Goal: Transaction & Acquisition: Purchase product/service

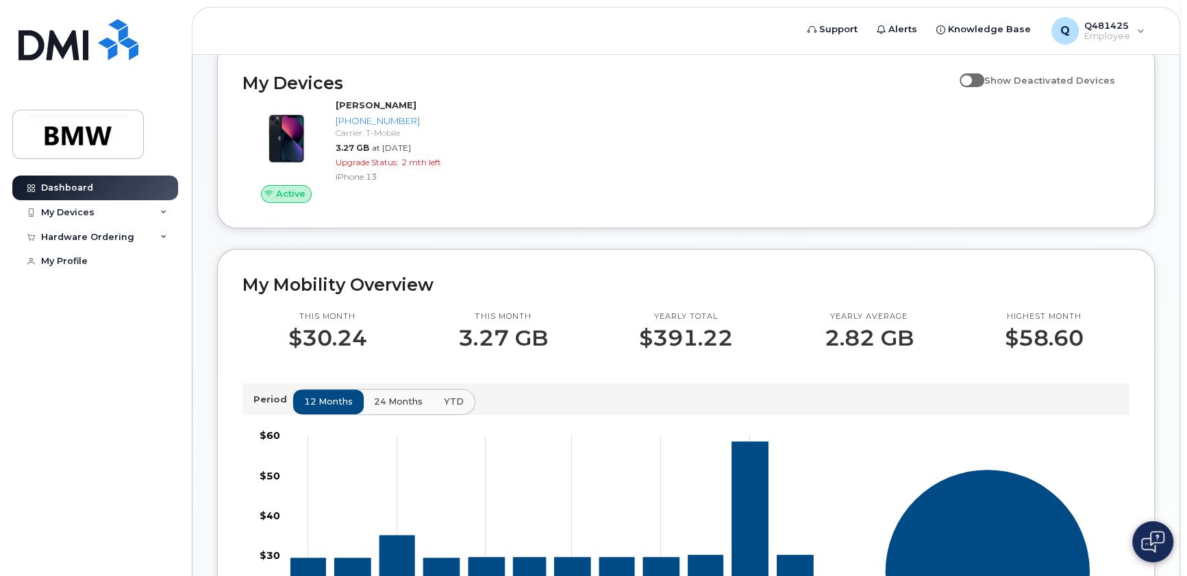
scroll to position [62, 0]
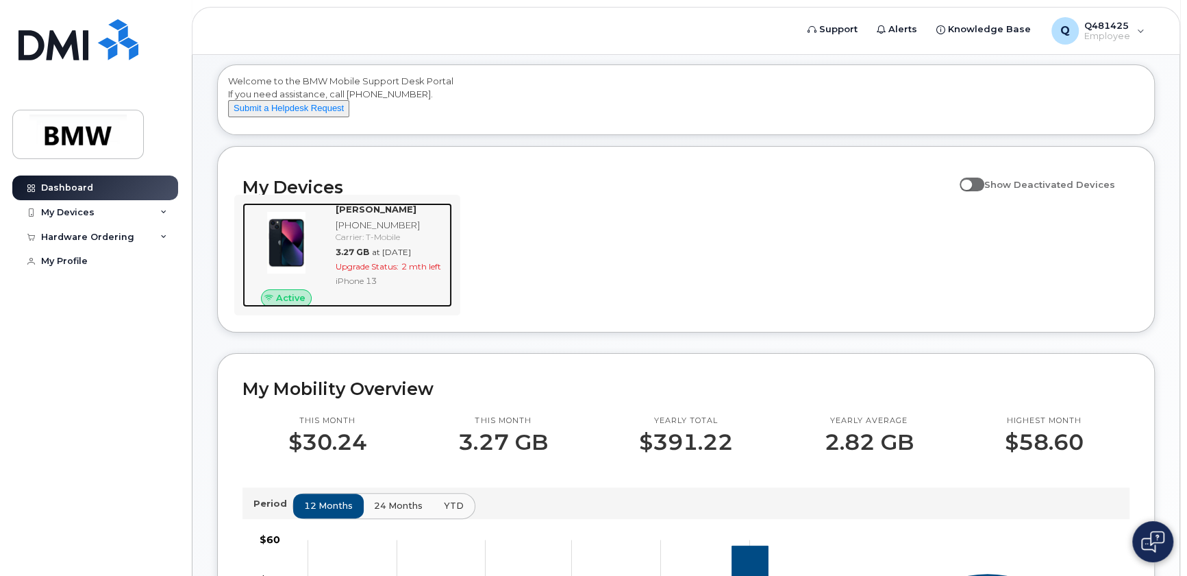
click at [352, 232] on div "[PHONE_NUMBER]" at bounding box center [391, 225] width 111 height 13
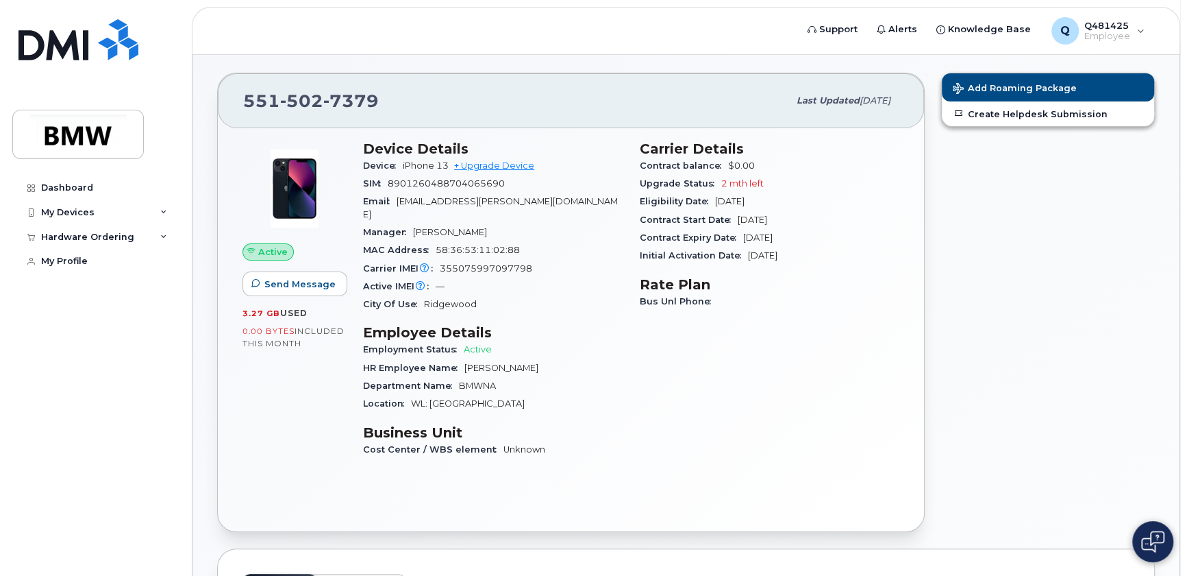
scroll to position [62, 0]
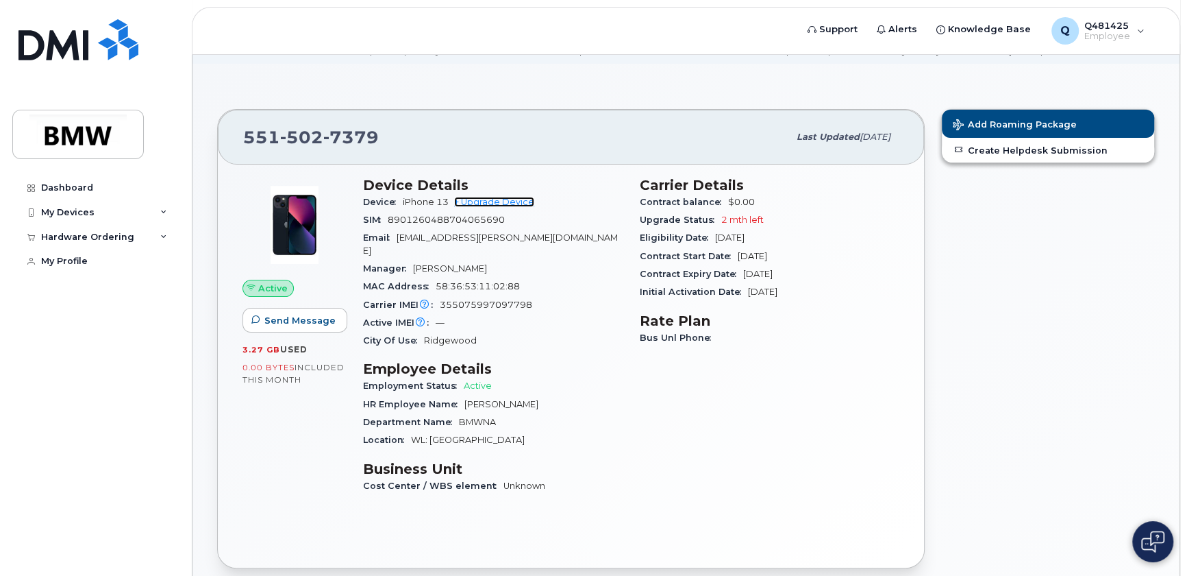
click at [520, 207] on link "+ Upgrade Device" at bounding box center [494, 202] width 80 height 10
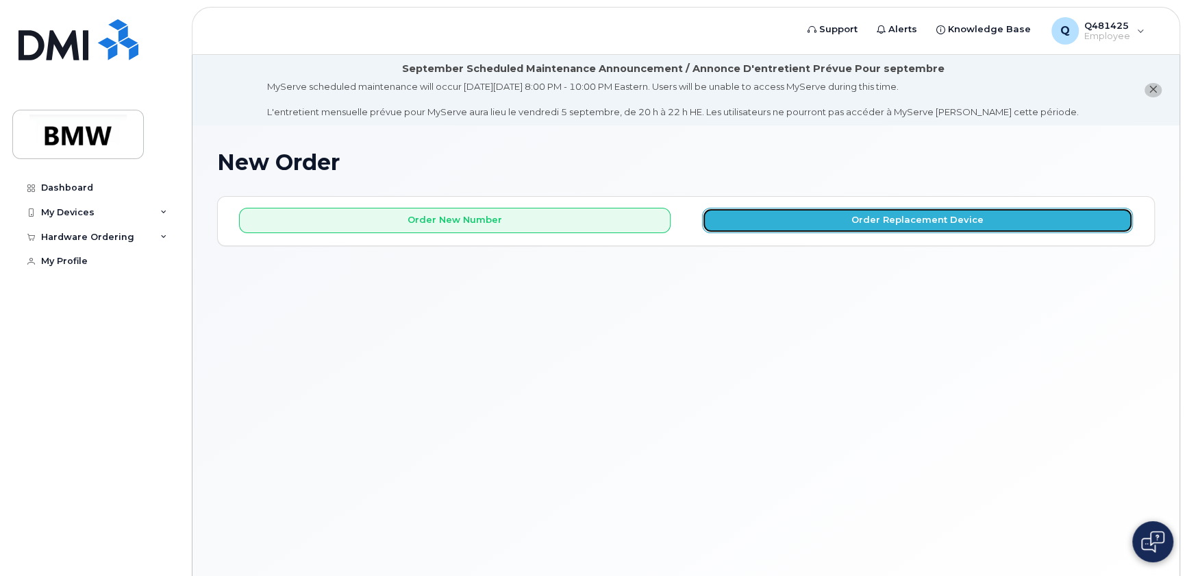
click at [857, 227] on button "Order Replacement Device" at bounding box center [918, 220] width 432 height 25
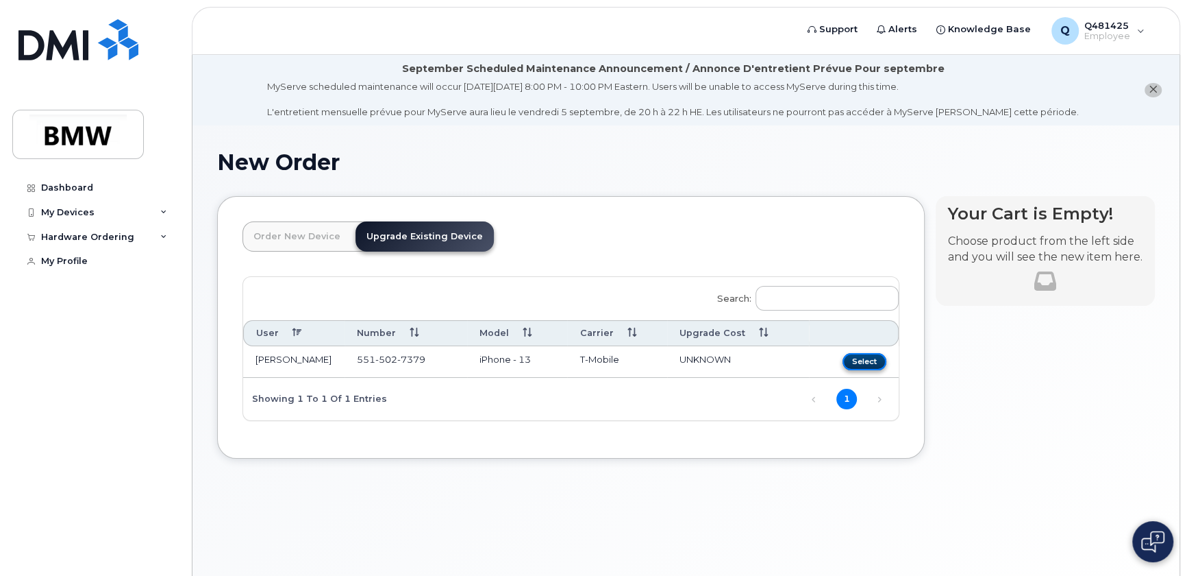
click at [863, 370] on button "Select" at bounding box center [865, 361] width 44 height 17
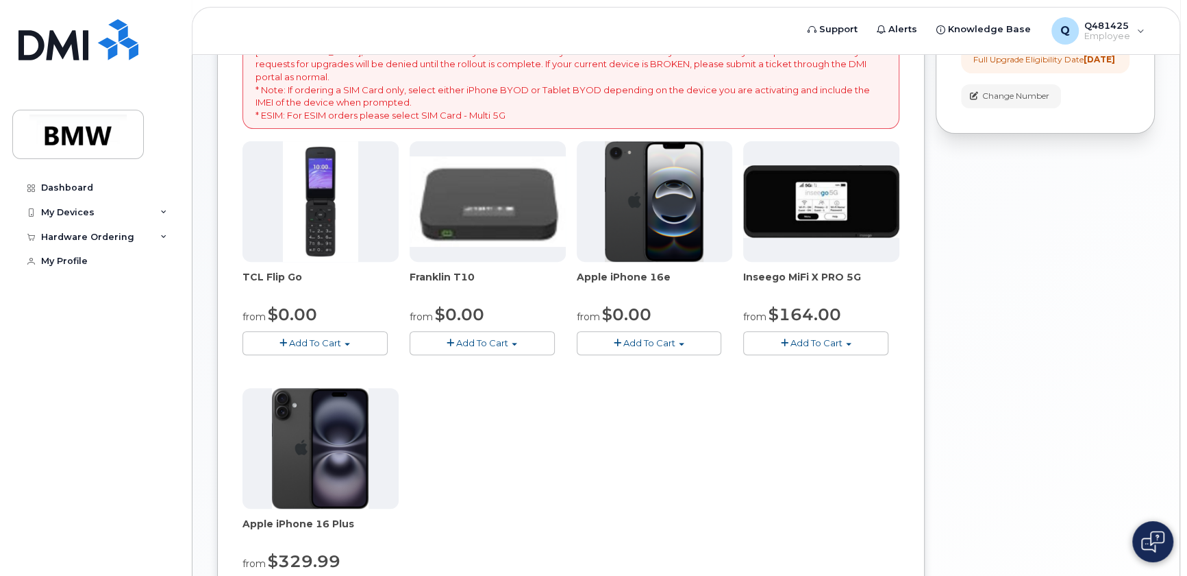
scroll to position [311, 0]
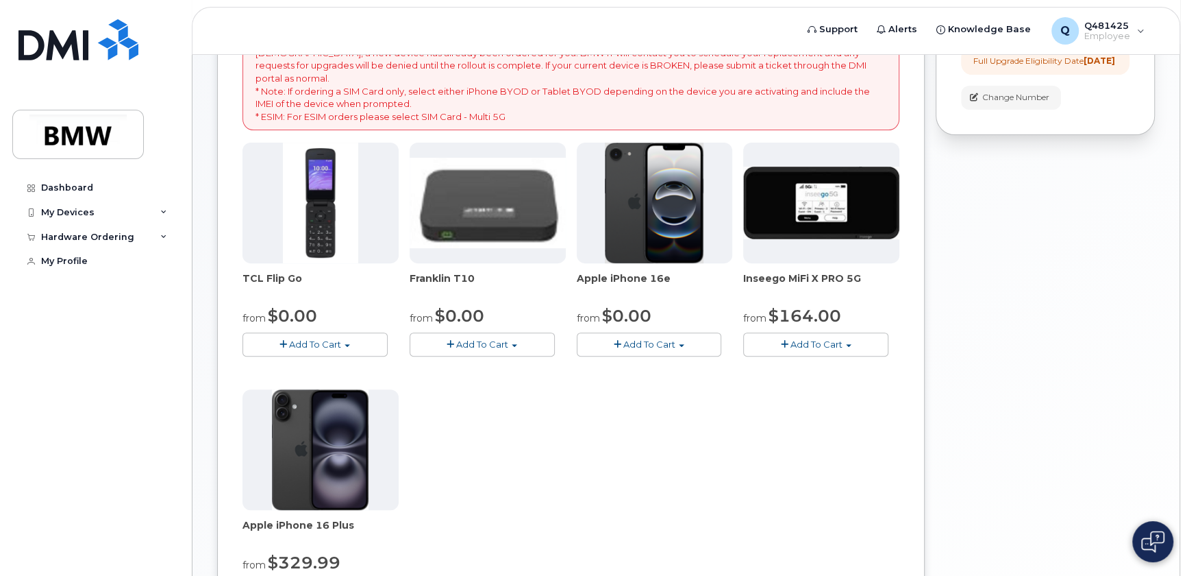
click at [685, 356] on button "Add To Cart" at bounding box center [649, 344] width 145 height 24
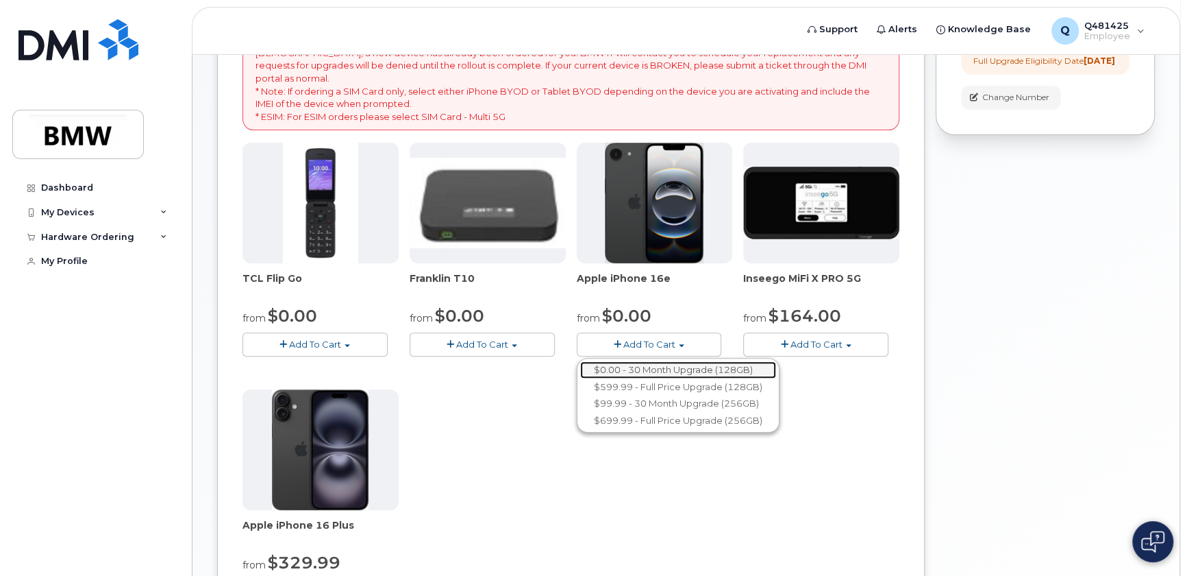
click at [676, 378] on link "$0.00 - 30 Month Upgrade (128GB)" at bounding box center [678, 369] width 196 height 17
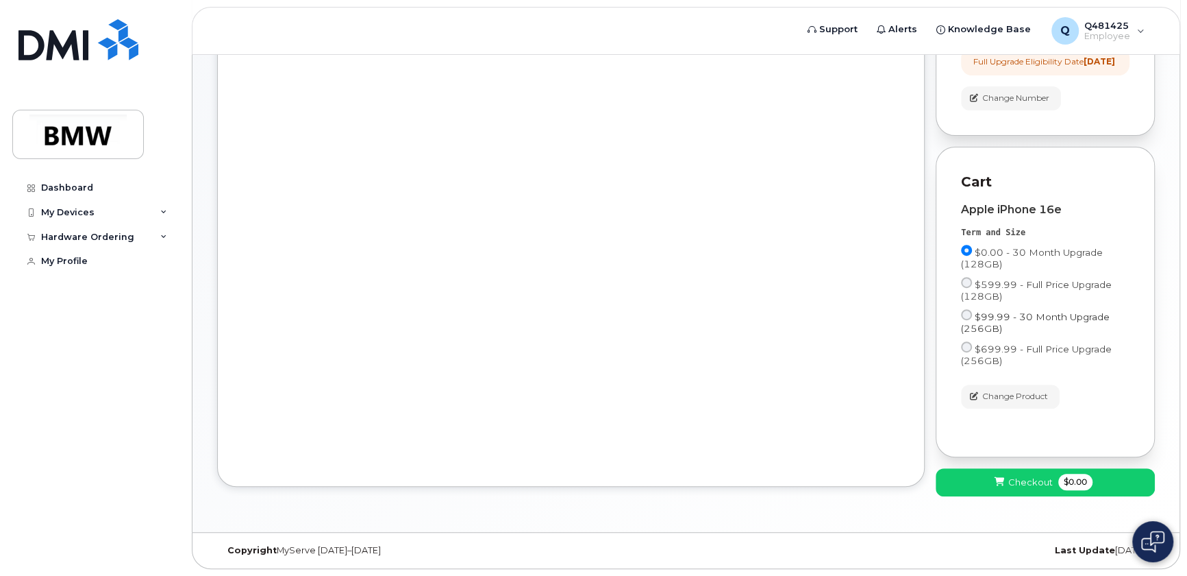
scroll to position [354, 0]
click at [1024, 483] on span "Checkout" at bounding box center [1031, 482] width 45 height 13
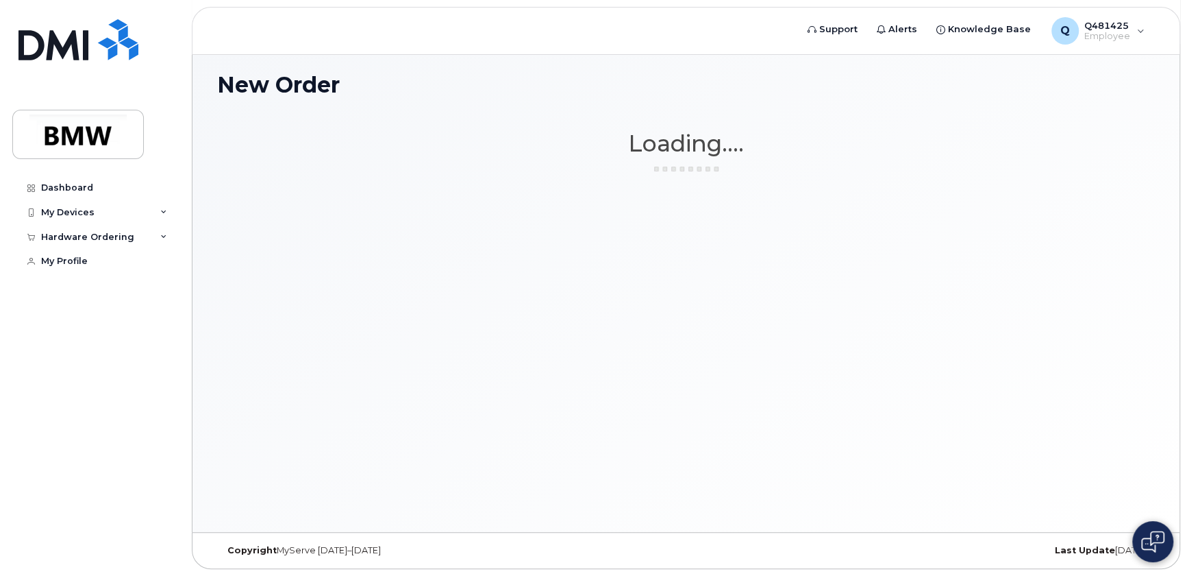
scroll to position [83, 0]
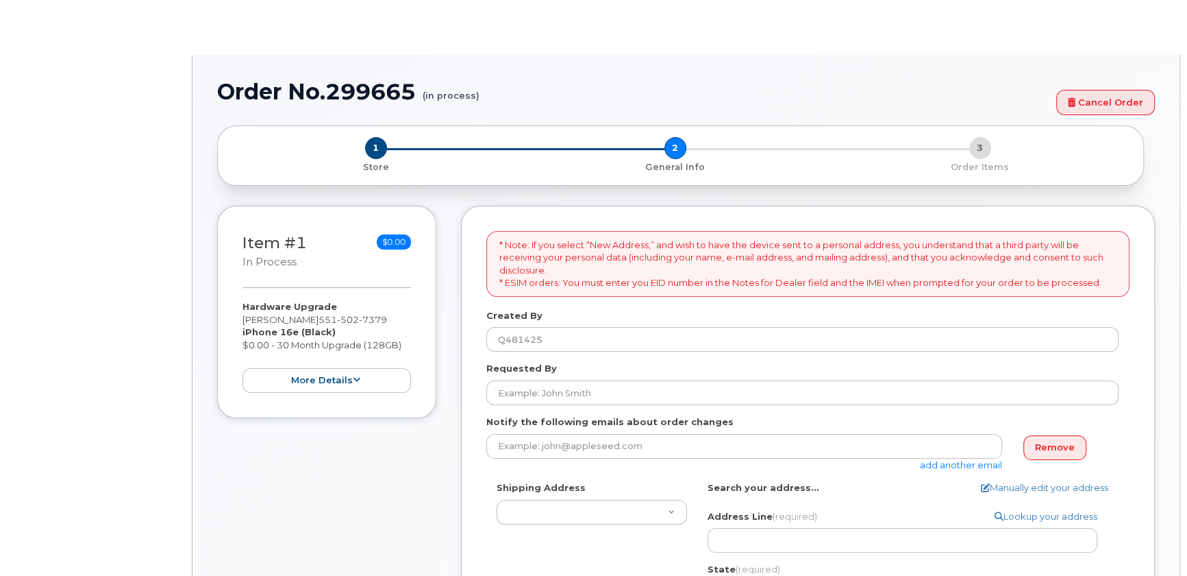
select select
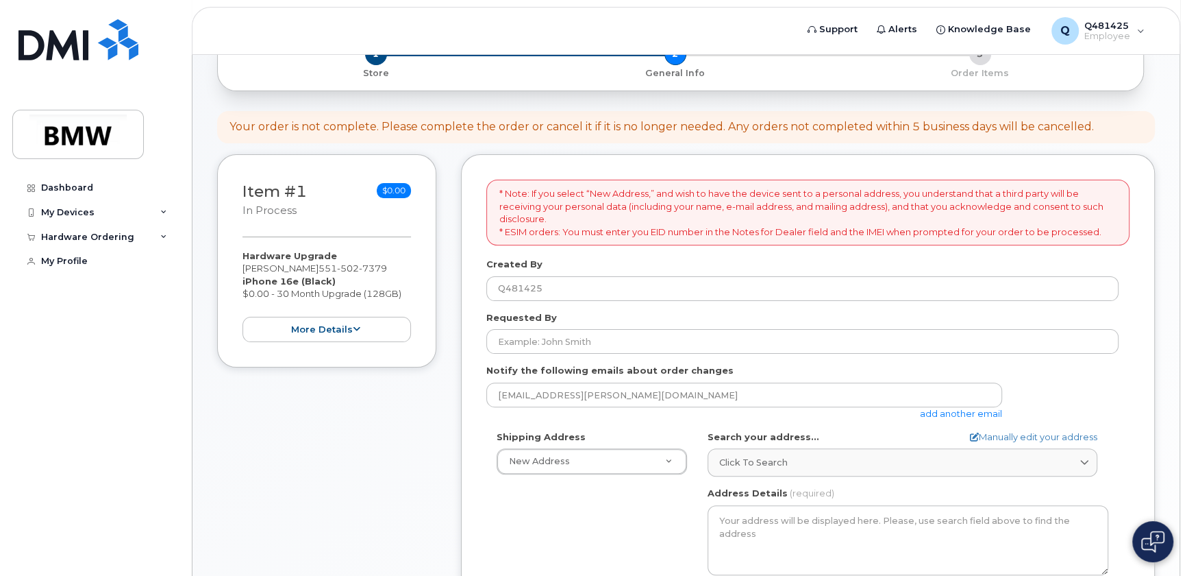
scroll to position [186, 0]
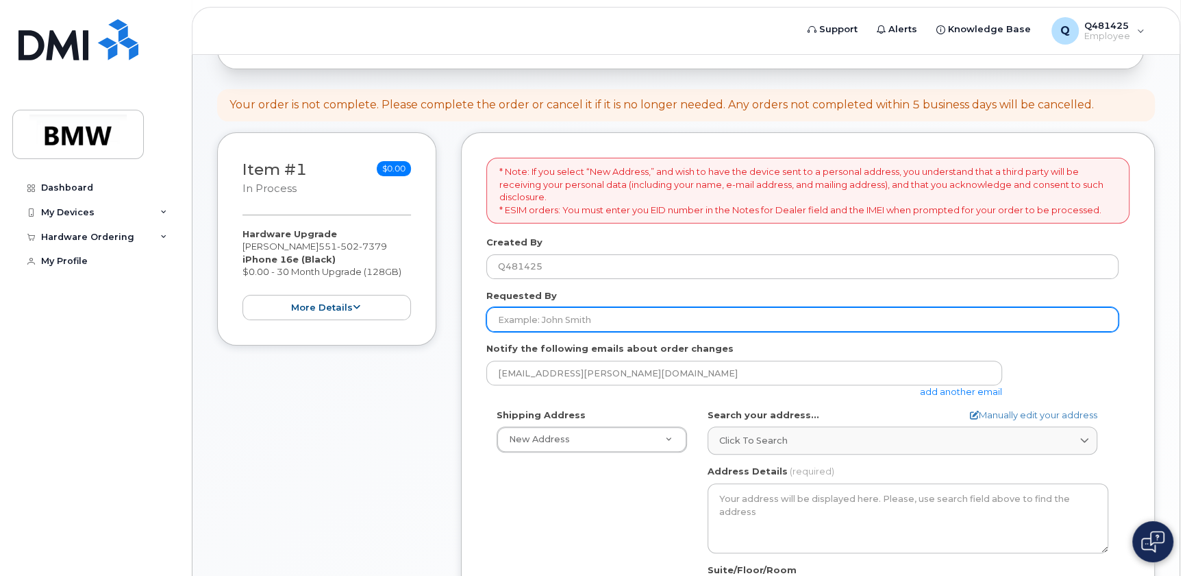
click at [591, 332] on input "Requested By" at bounding box center [803, 319] width 632 height 25
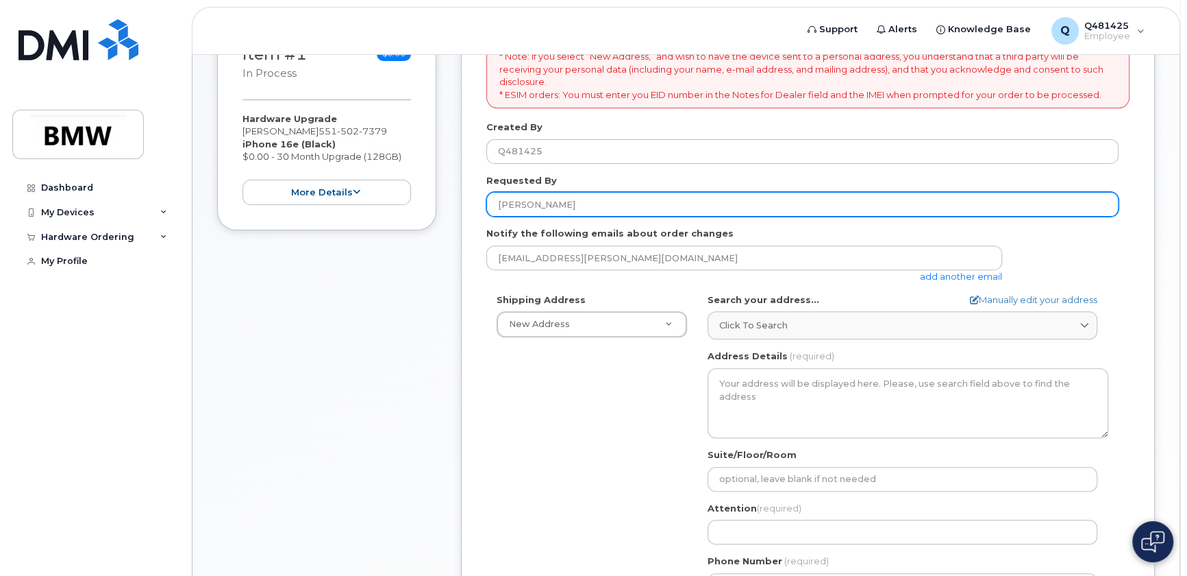
scroll to position [311, 0]
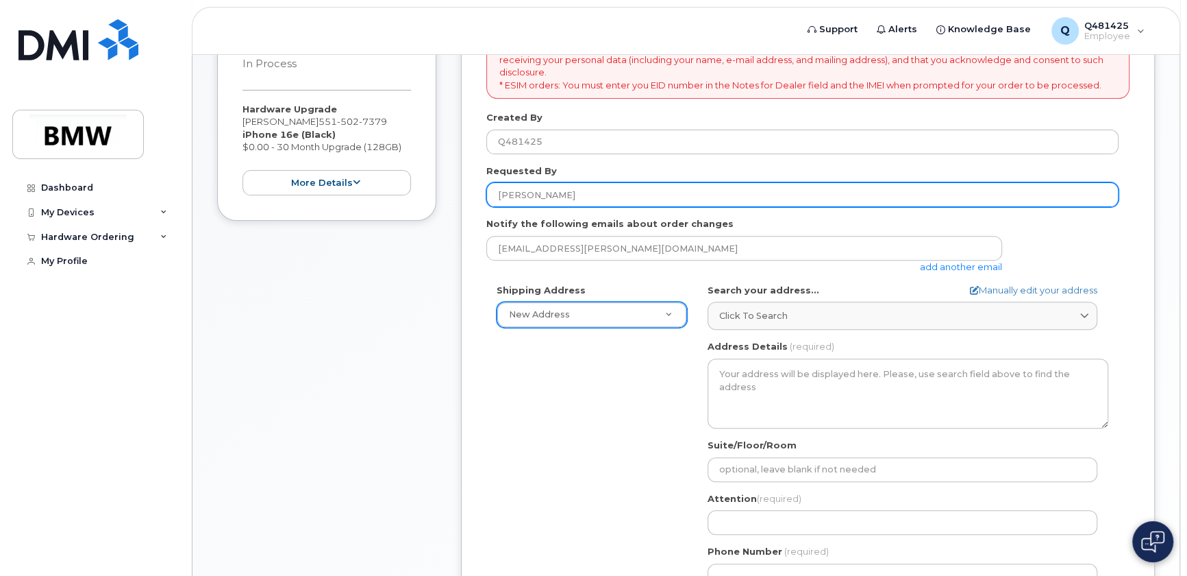
type input "[PERSON_NAME]"
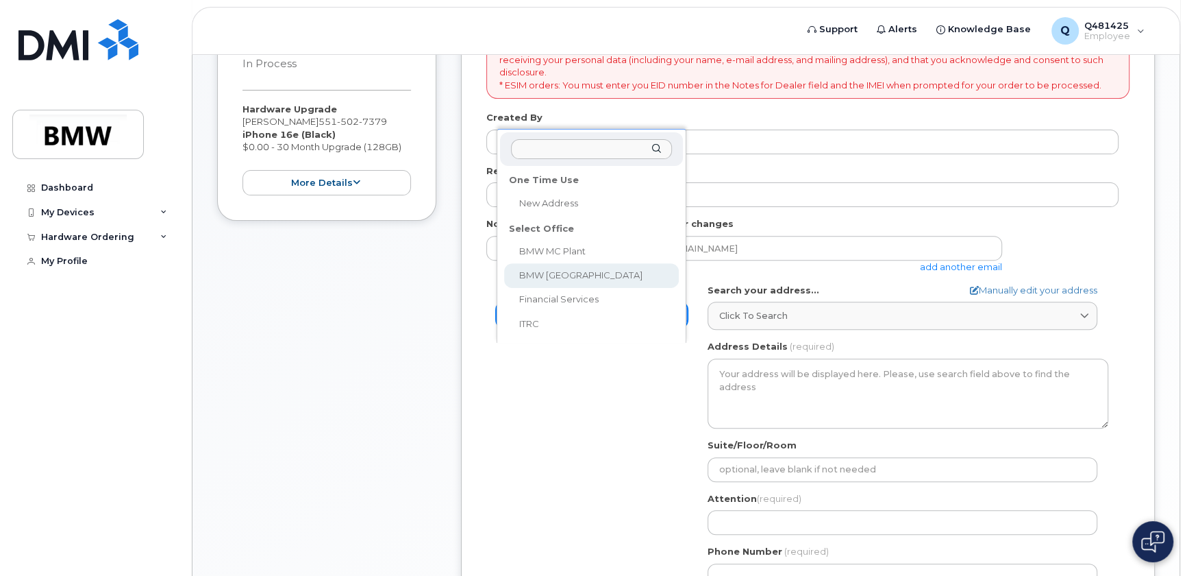
select select
type textarea "200 BMW Drive Woodcliff Lake NJ 07677 Woodcliff Lake New Jersey 07677"
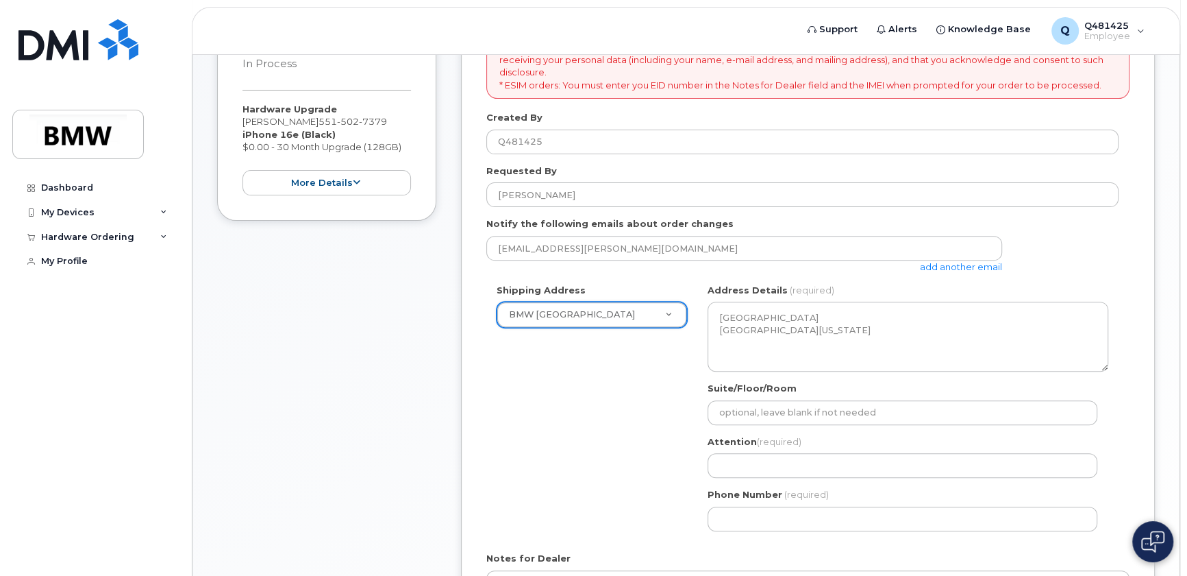
click at [614, 487] on div "Shipping Address BMW North America New Address BMW MC Plant BMW North America F…" at bounding box center [803, 413] width 632 height 258
click at [793, 425] on input "Suite/Floor/Room" at bounding box center [903, 412] width 390 height 25
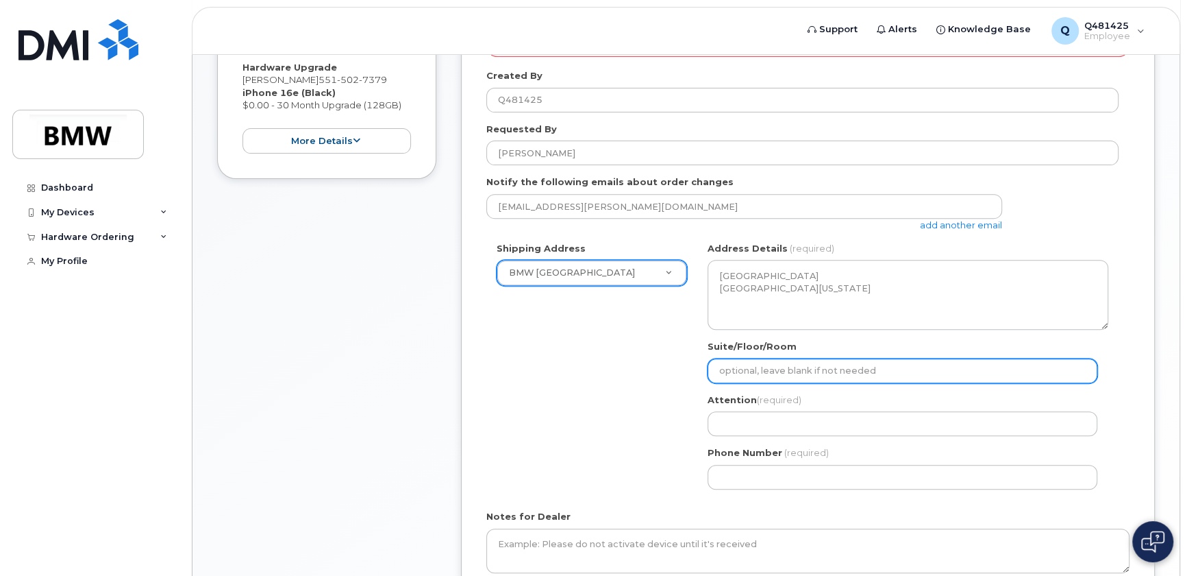
scroll to position [373, 0]
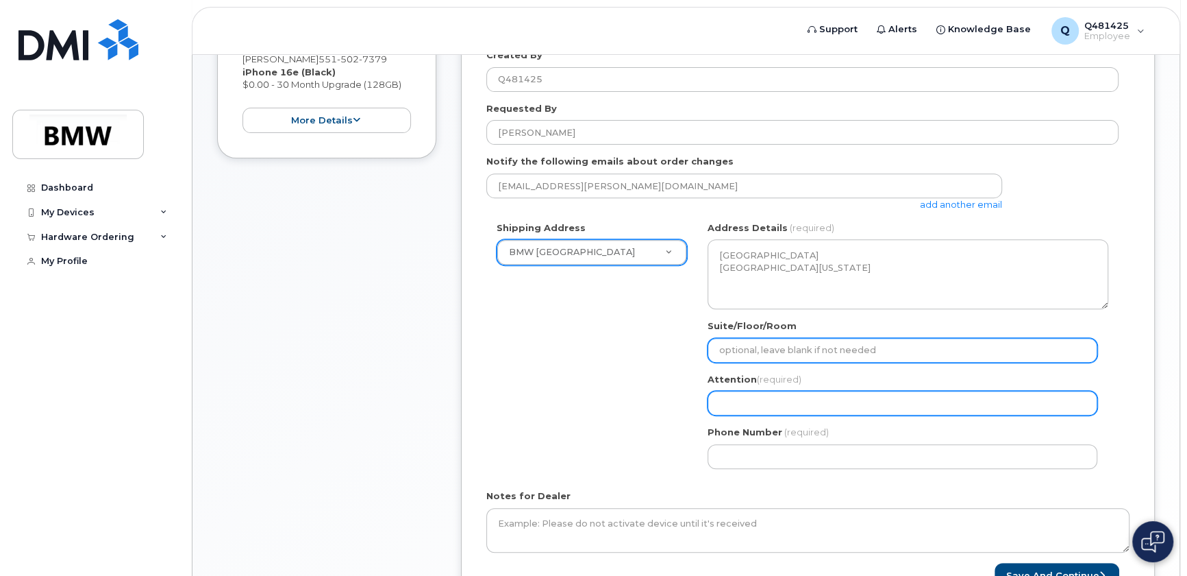
select select
type input "F"
select select
type input "Fl"
select select
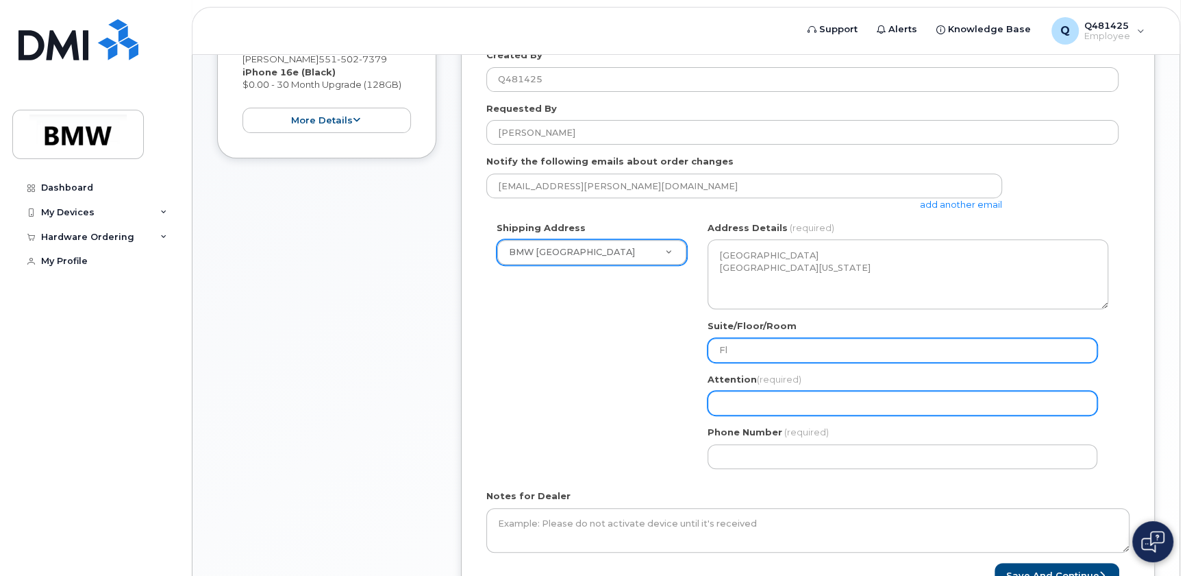
type input "Flo"
select select
type input "Floor"
select select
type input "Floor"
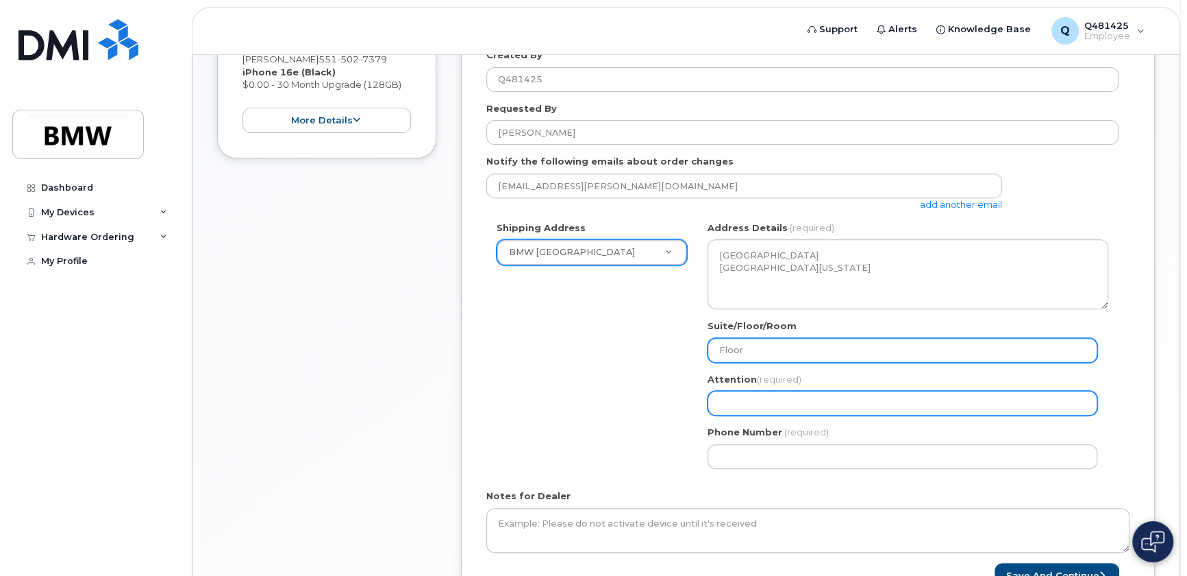
select select
type input "Floor 2"
select select
type input "Floor 2,"
select select
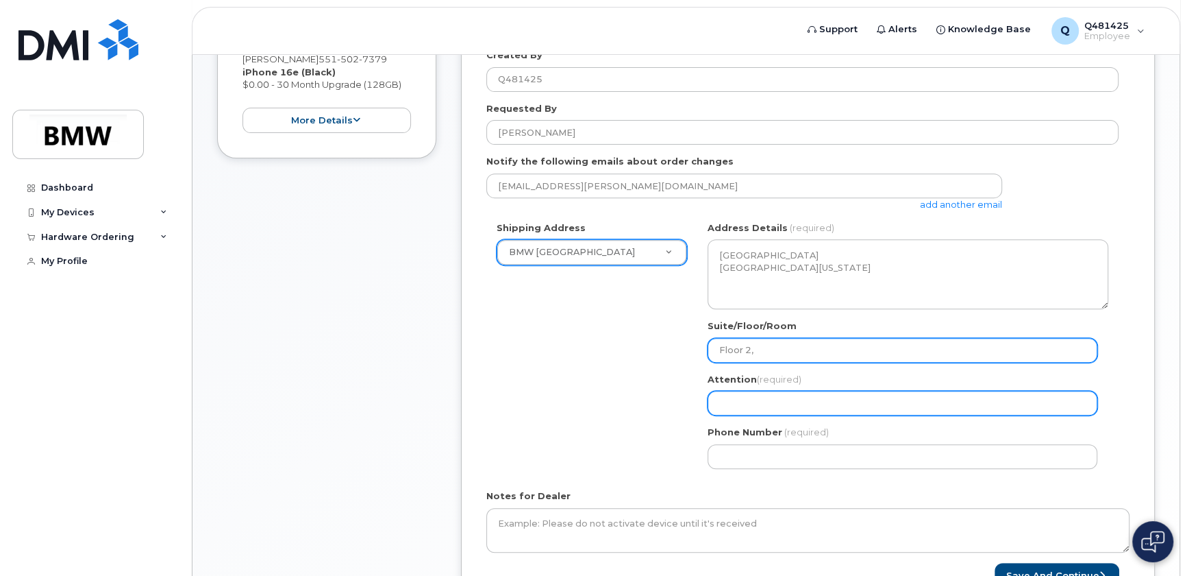
type input "Floor 2, C"
select select
type input "Floor 2, Co"
select select
type input "Floor 2, Cor"
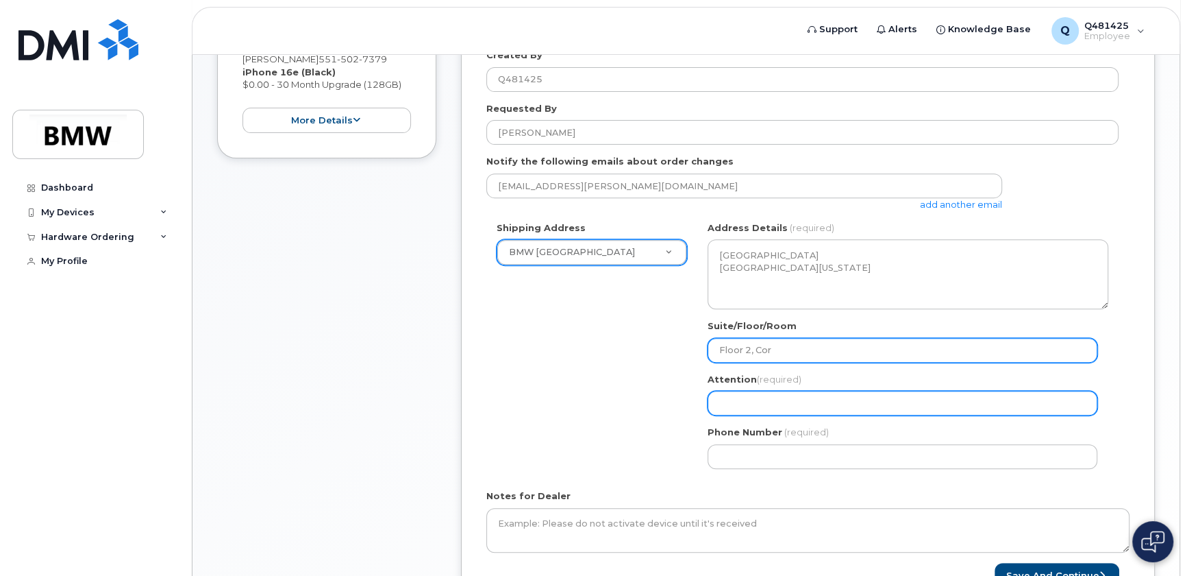
select select
type input "Floor 2, Corp"
select select
type input "Floor 2, Corpo"
select select
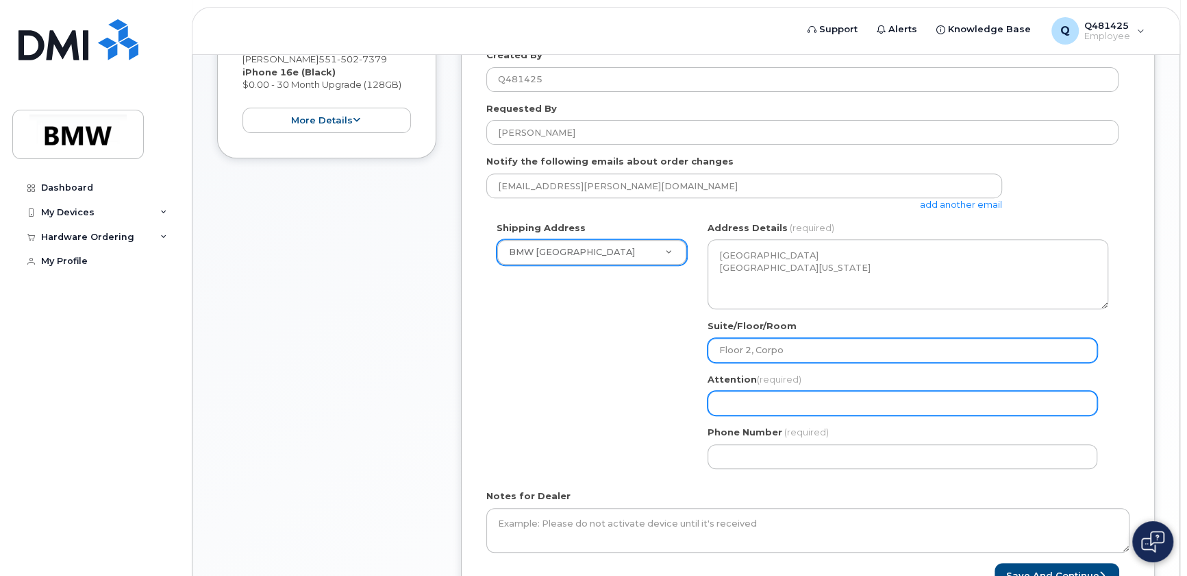
type input "Floor 2, Corpor"
select select
type input "Floor 2, Corpora"
select select
type input "Floor 2, Corporat"
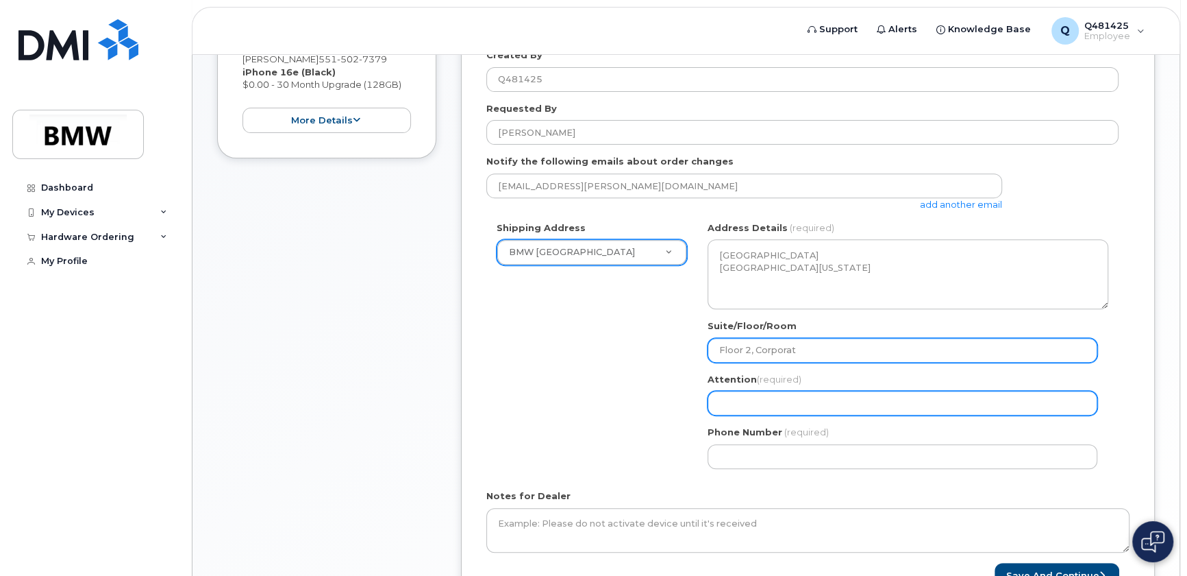
select select
type input "Floor 2, Corporate"
select select
type input "Floor 2, Corporate C"
select select
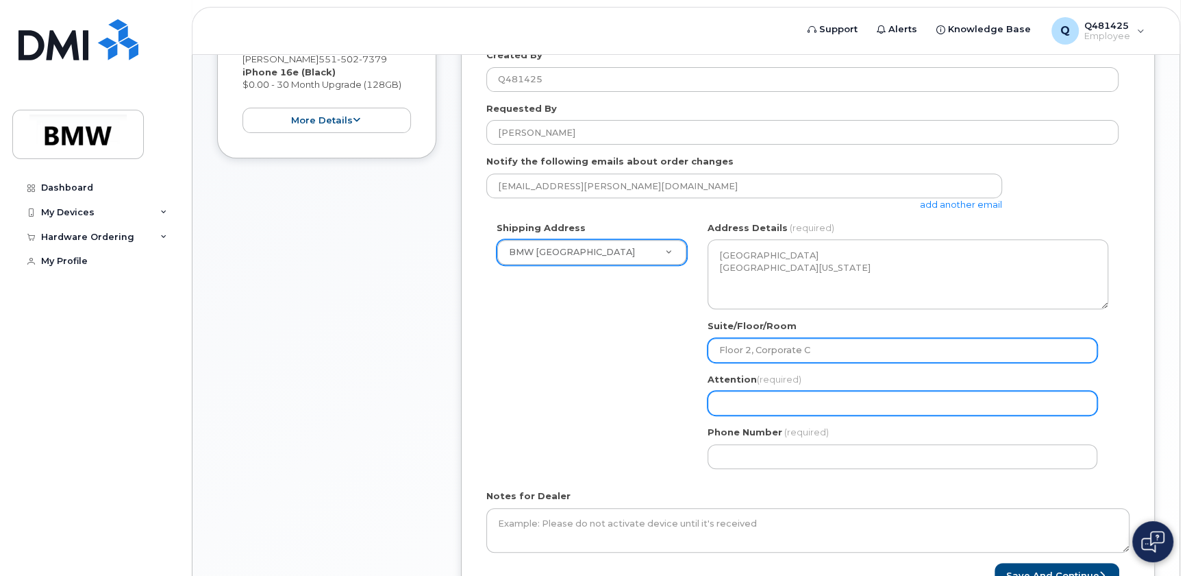
type input "Floor 2, Corporate CO"
select select
type input "Floor 2, Corporate COm"
select select
type input "Floor 2, Corporate COmm"
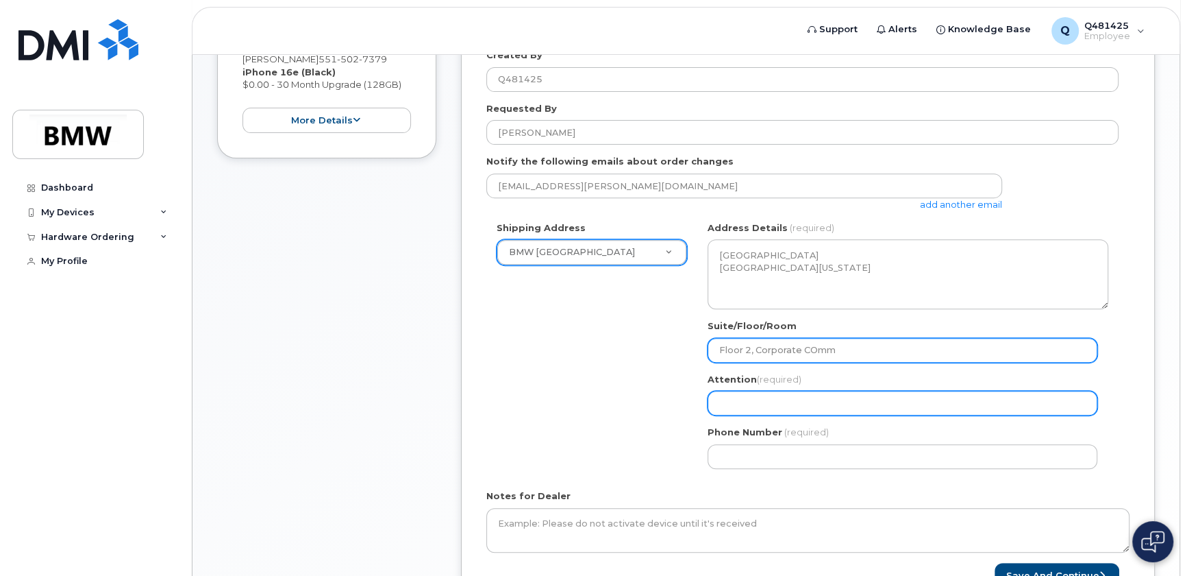
select select
type input "Floor 2, Corporate COm"
select select
type input "Floor 2, Corporate CO"
select select
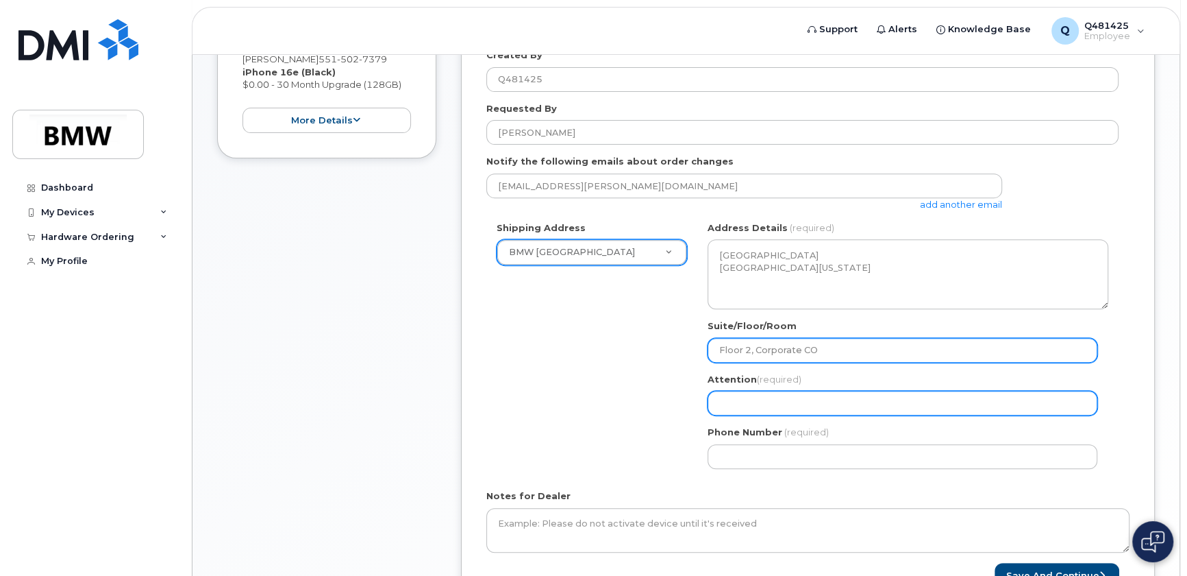
type input "Floor 2, Corporate C"
select select
type input "Floor 2, Corporate Co"
select select
type input "Floor 2, Corporate Com"
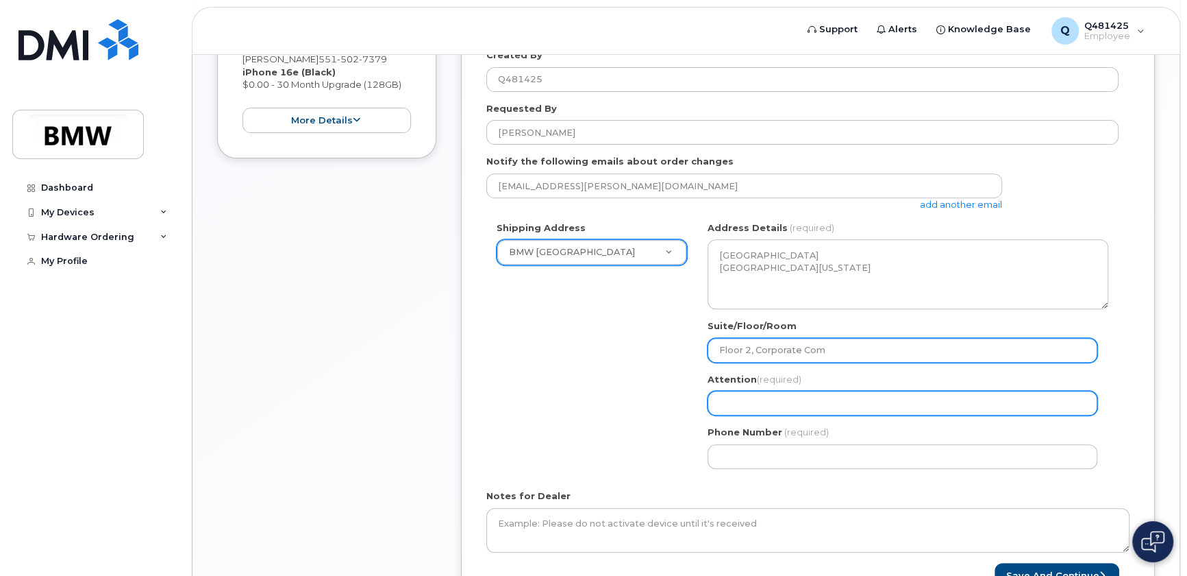
select select
type input "Floor 2, Corporate Comm"
select select
type input "Floor 2, Corporate Commu"
select select
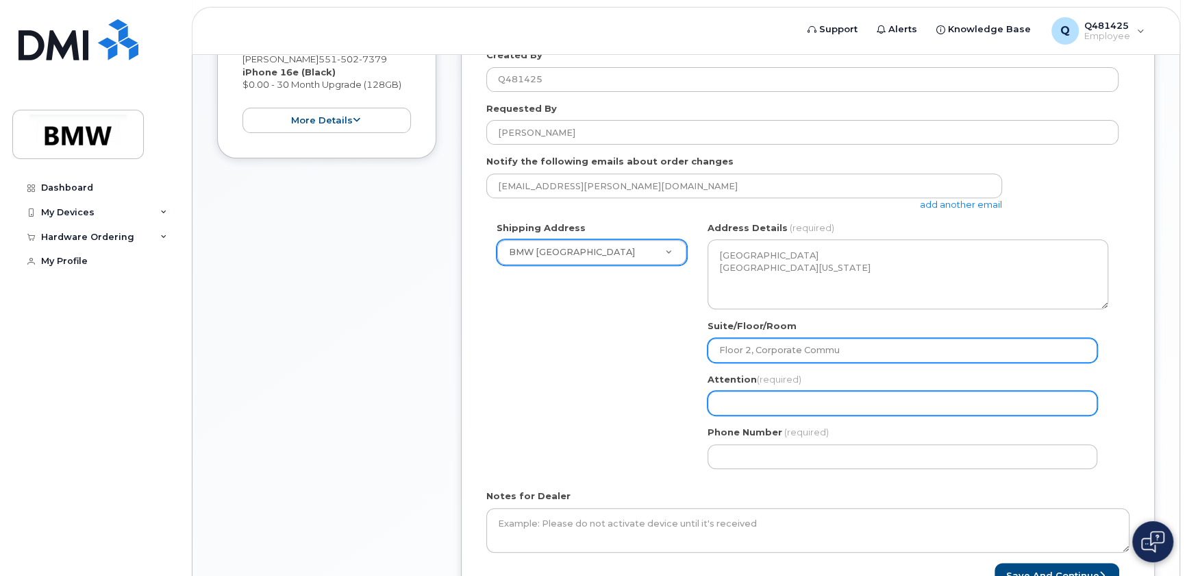
type input "Floor 2, Corporate Commun"
select select
type input "Floor 2, Corporate Communi"
select select
type input "Floor 2, Corporate Communic"
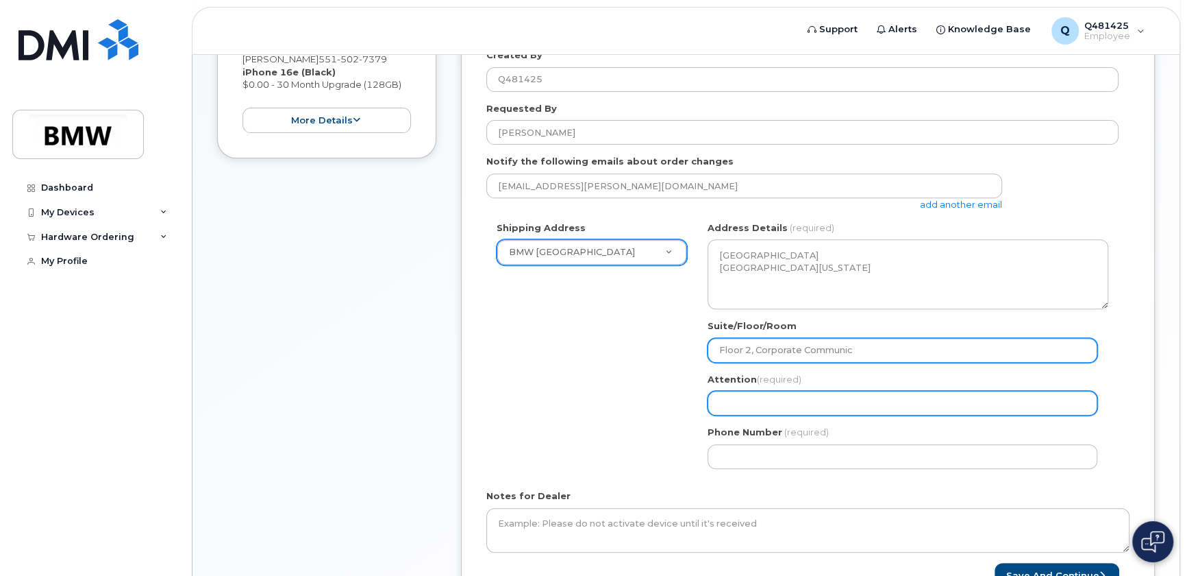
select select
type input "Floor 2, Corporate Communica"
select select
type input "Floor 2, Corporate Communicat"
select select
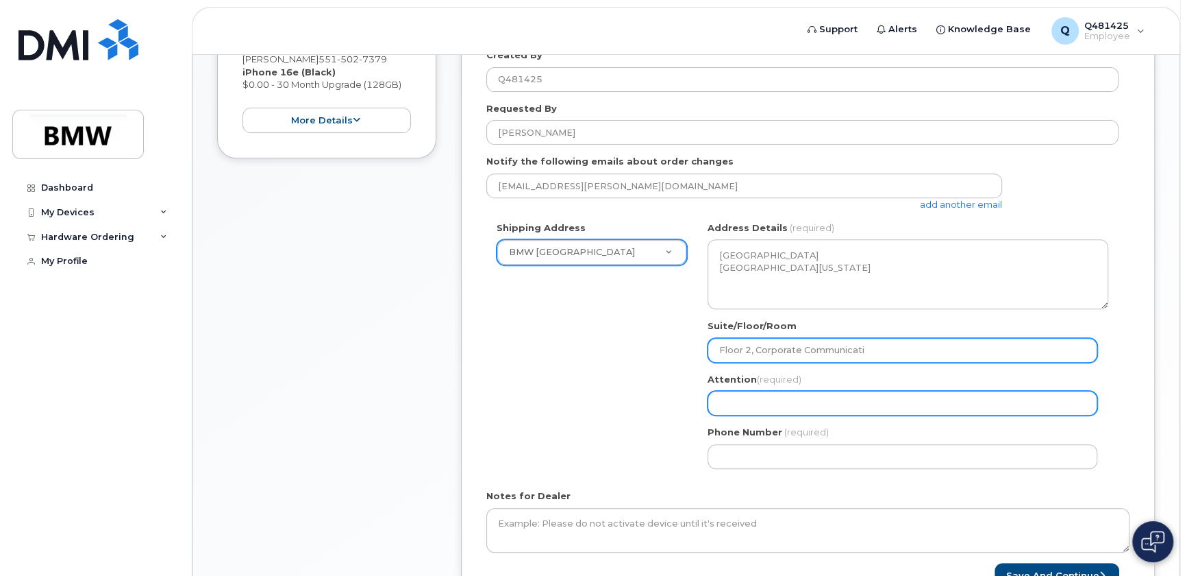
type input "Floor 2, Corporate Communicatio"
select select
type input "Floor 2, Corporate Communication"
select select
type input "Floor 2, Corporate Communications"
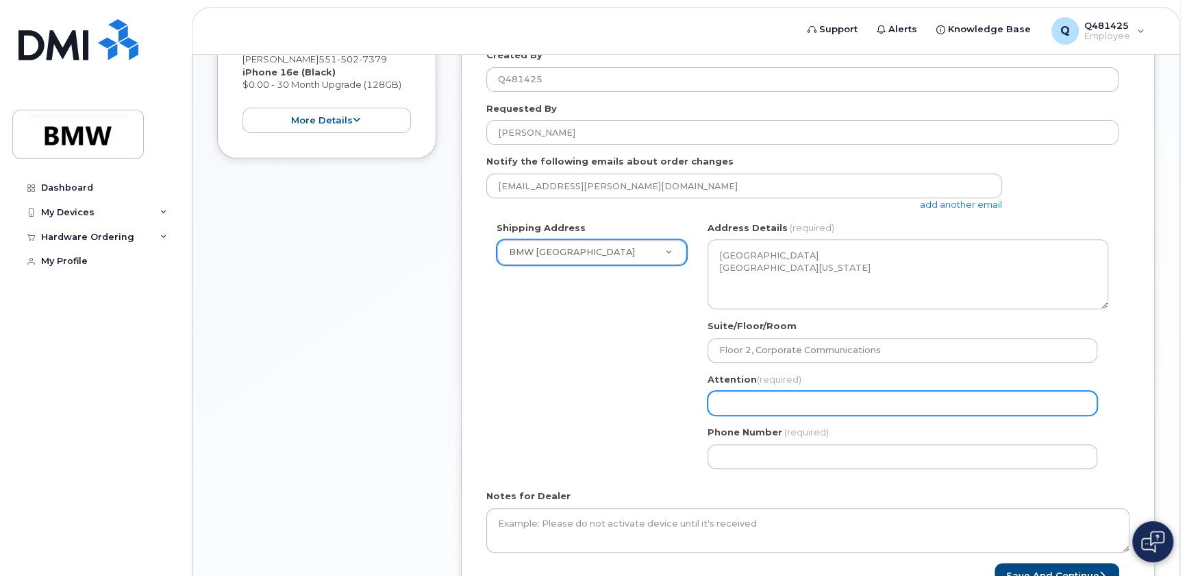
click at [841, 415] on input "Attention (required)" at bounding box center [903, 403] width 390 height 25
select select
type input "L"
select select
type input "Lu"
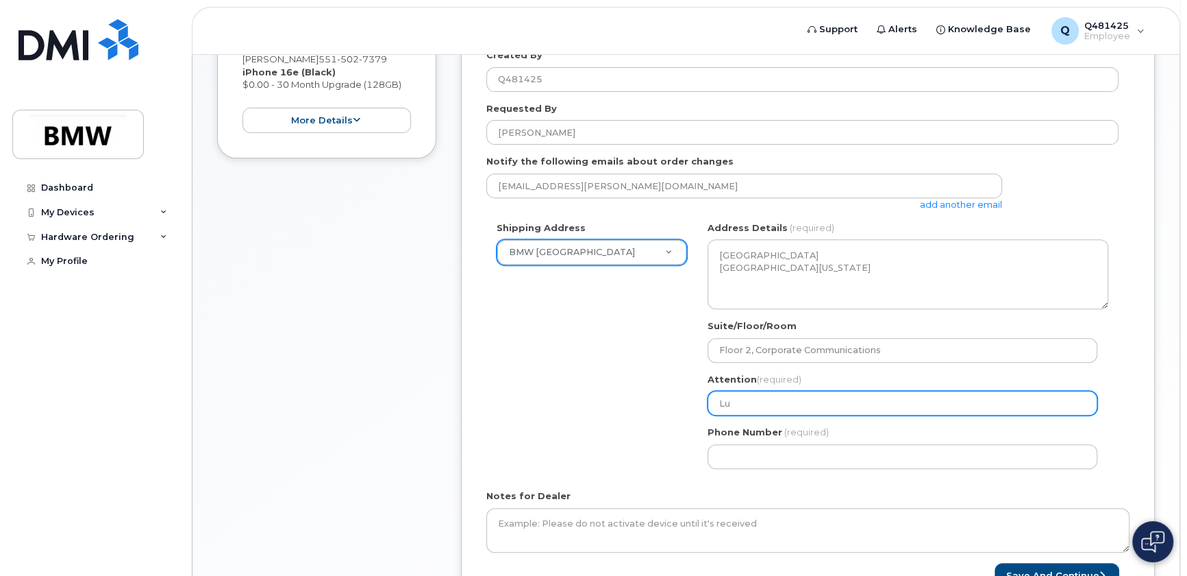
select select
type input "Luk"
select select
type input "Luke"
select select
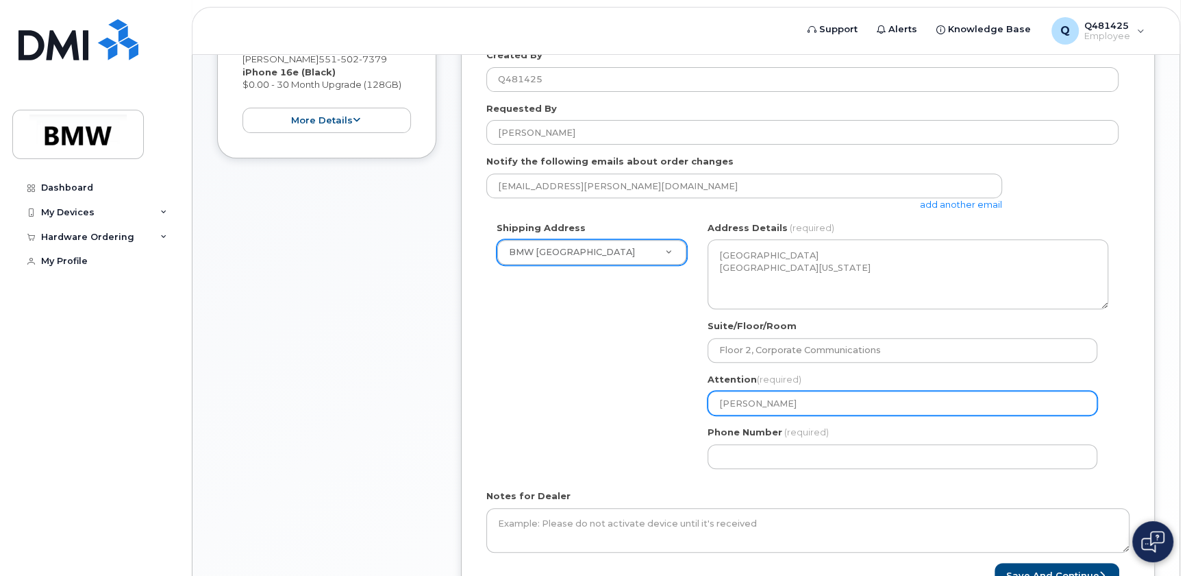
type input "Luke P"
select select
type input "Luke Pa"
select select
type input "Luke Par"
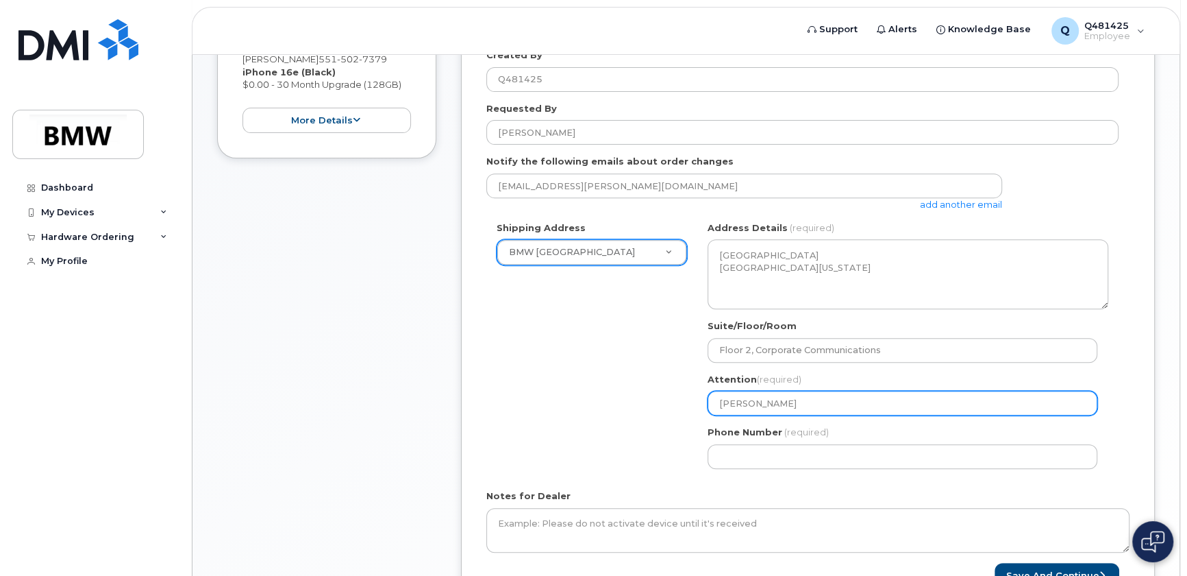
select select
type input "Luke Park"
select select
type input "Luke Parke"
select select
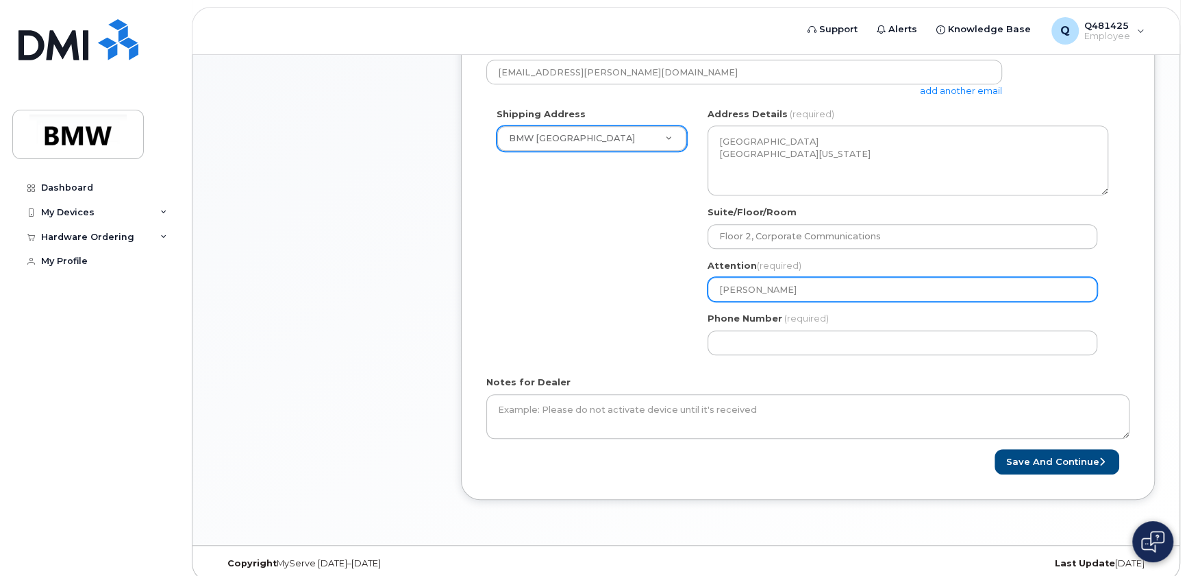
scroll to position [498, 0]
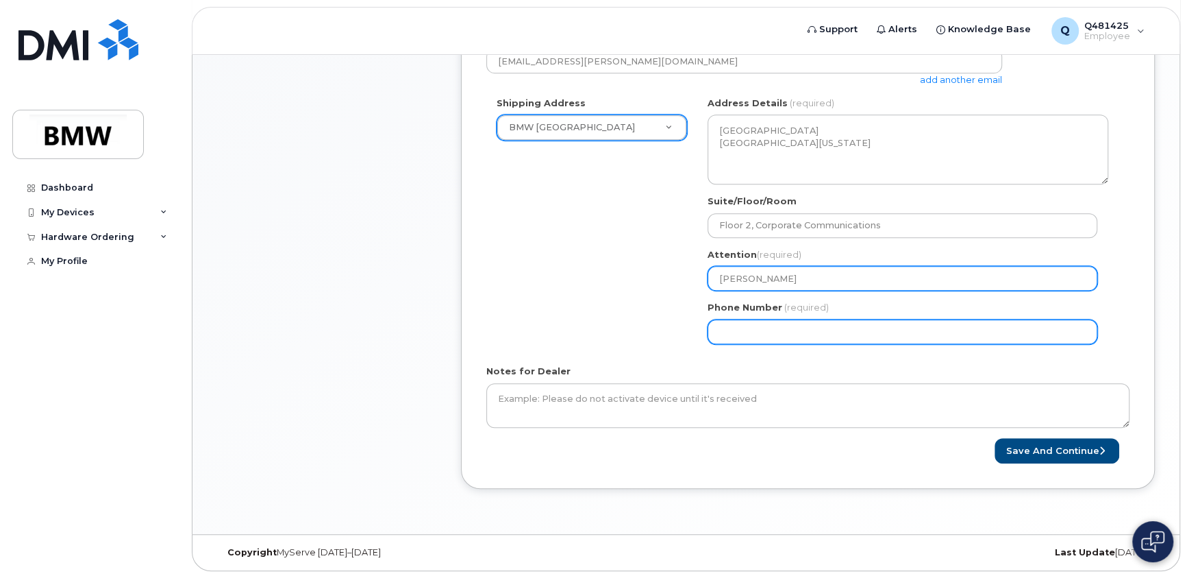
type input "[PERSON_NAME]"
drag, startPoint x: 786, startPoint y: 388, endPoint x: 774, endPoint y: 387, distance: 11.7
click at [786, 344] on input "Phone Number" at bounding box center [903, 331] width 390 height 25
select select
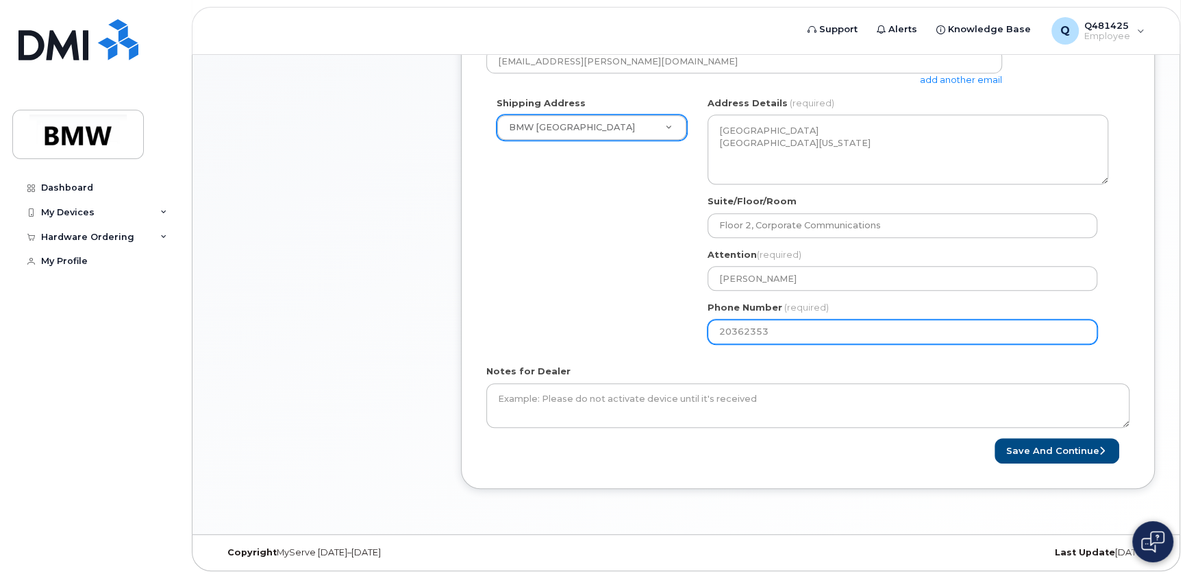
type input "203623534"
select select
type input "2036235341"
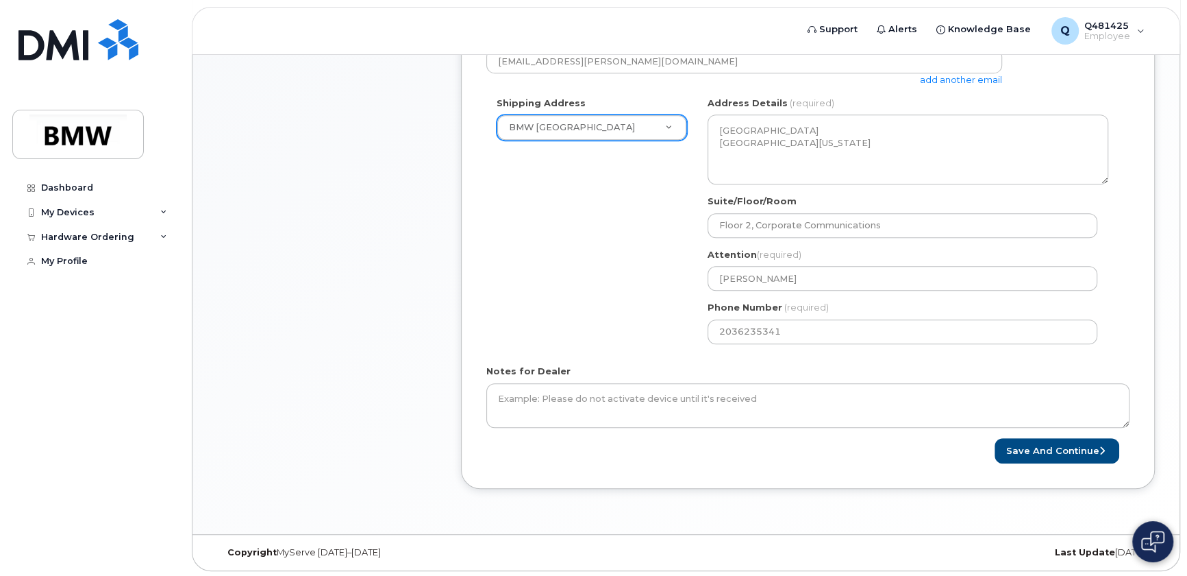
click at [603, 331] on div "Shipping Address BMW North America New Address BMW MC Plant BMW North America F…" at bounding box center [803, 226] width 632 height 258
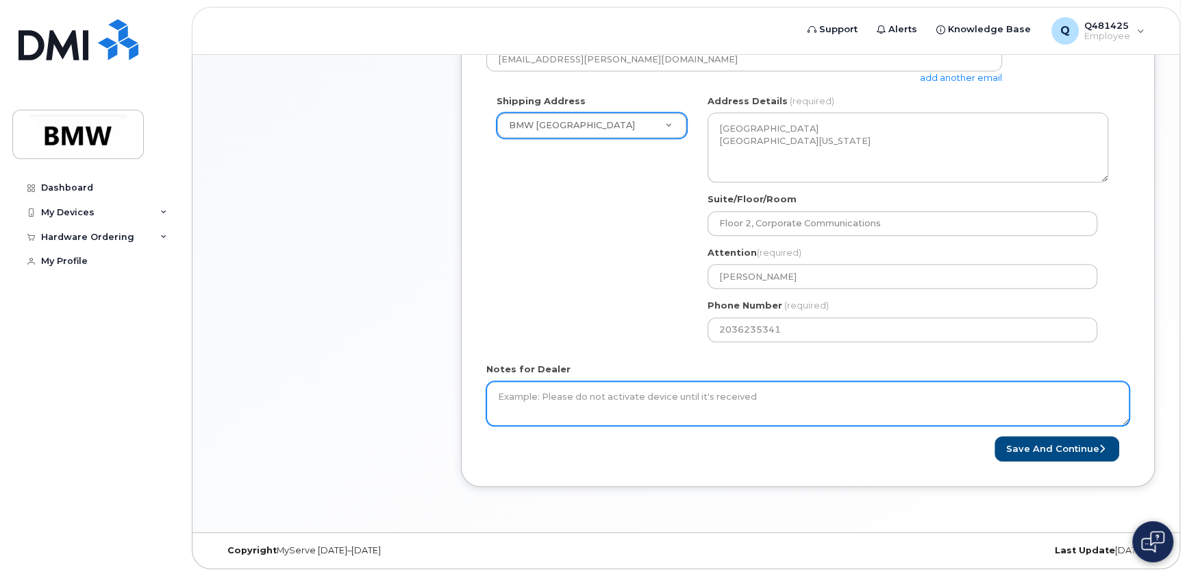
click at [591, 396] on textarea "Notes for Dealer" at bounding box center [808, 403] width 643 height 45
type textarea "Thank you. Please send ASAP as I need for business and my current device is BRO…"
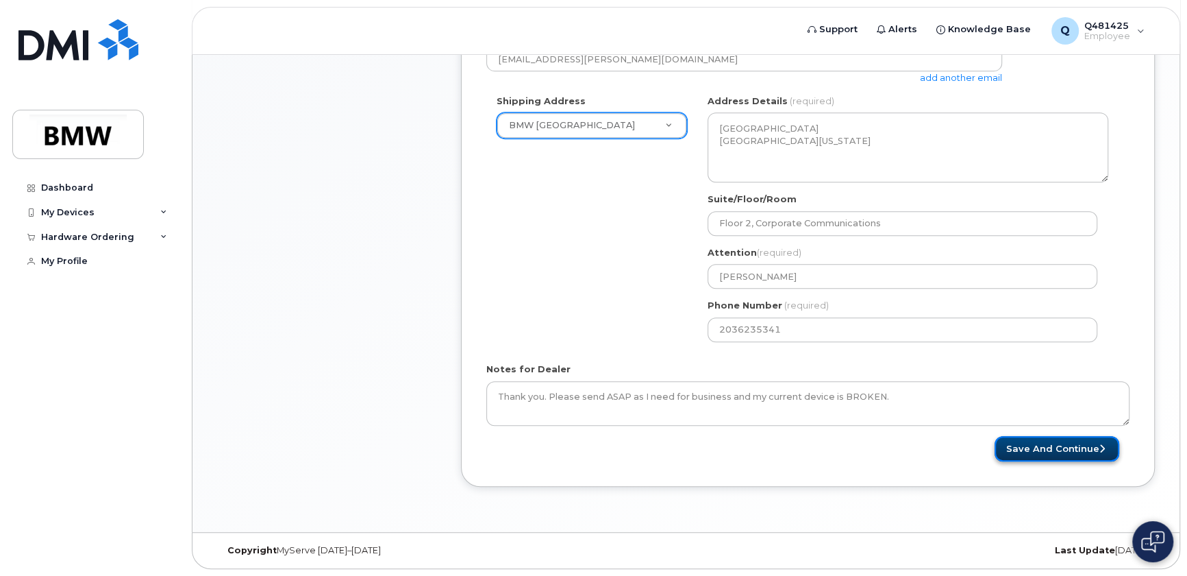
click at [1024, 452] on button "Save and Continue" at bounding box center [1057, 448] width 125 height 25
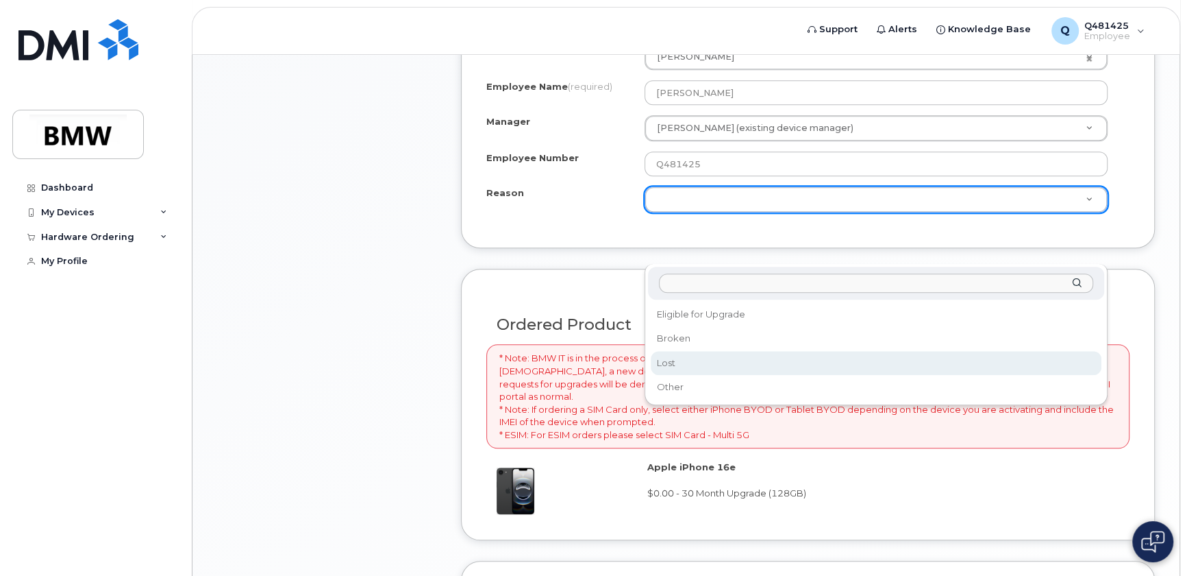
scroll to position [809, 0]
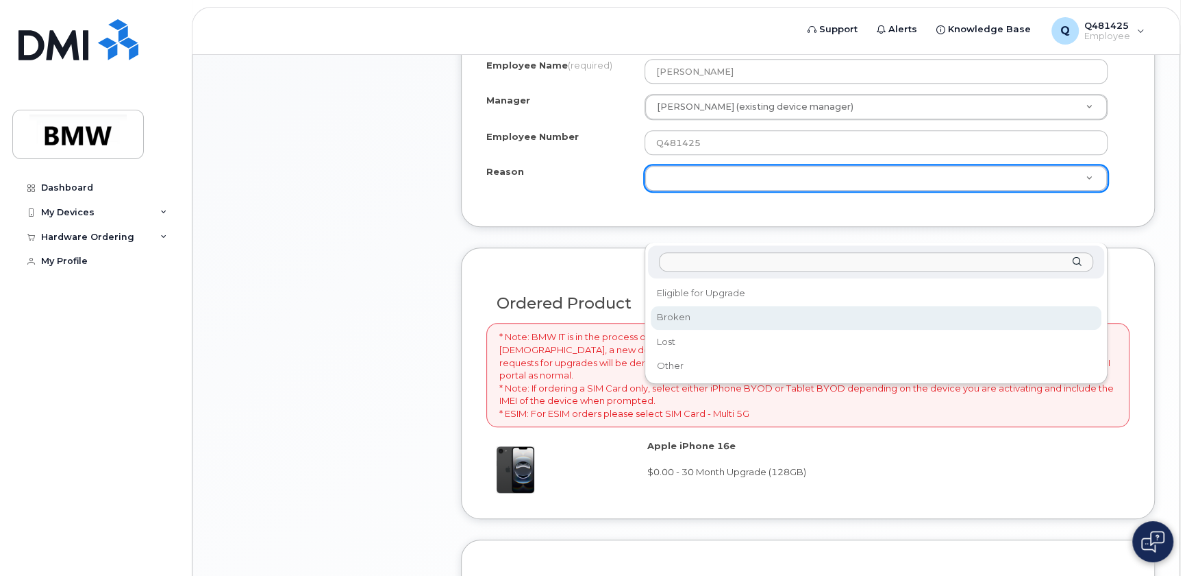
select select "broken"
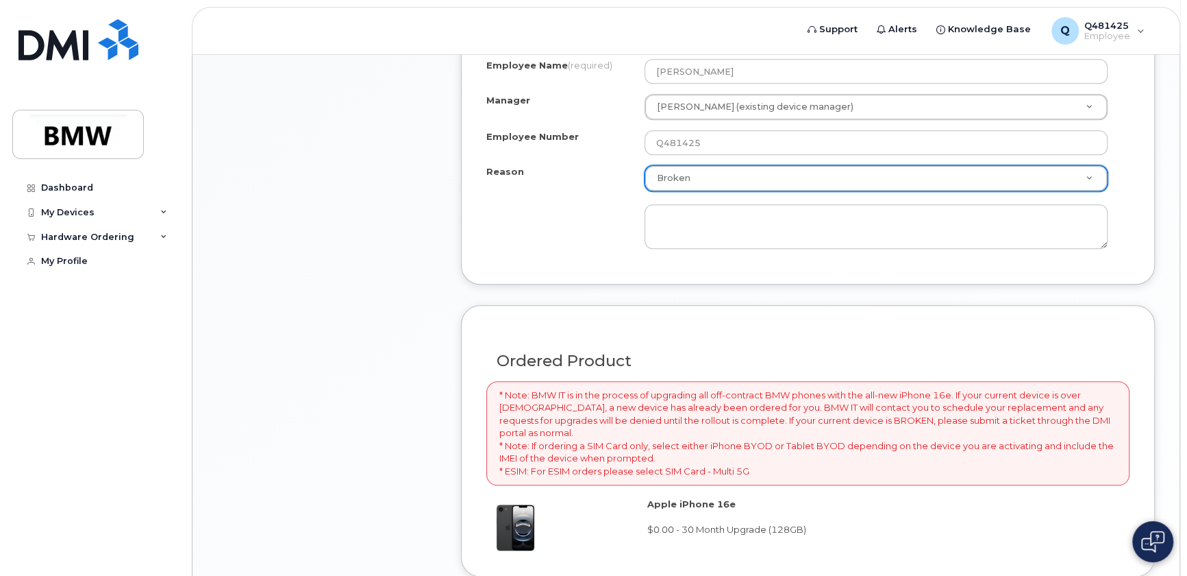
click at [389, 254] on div "Item #1 in process $0.00 Hardware Upgrade [PERSON_NAME] [PHONE_NUMBER] iPhone 1…" at bounding box center [326, 163] width 219 height 1308
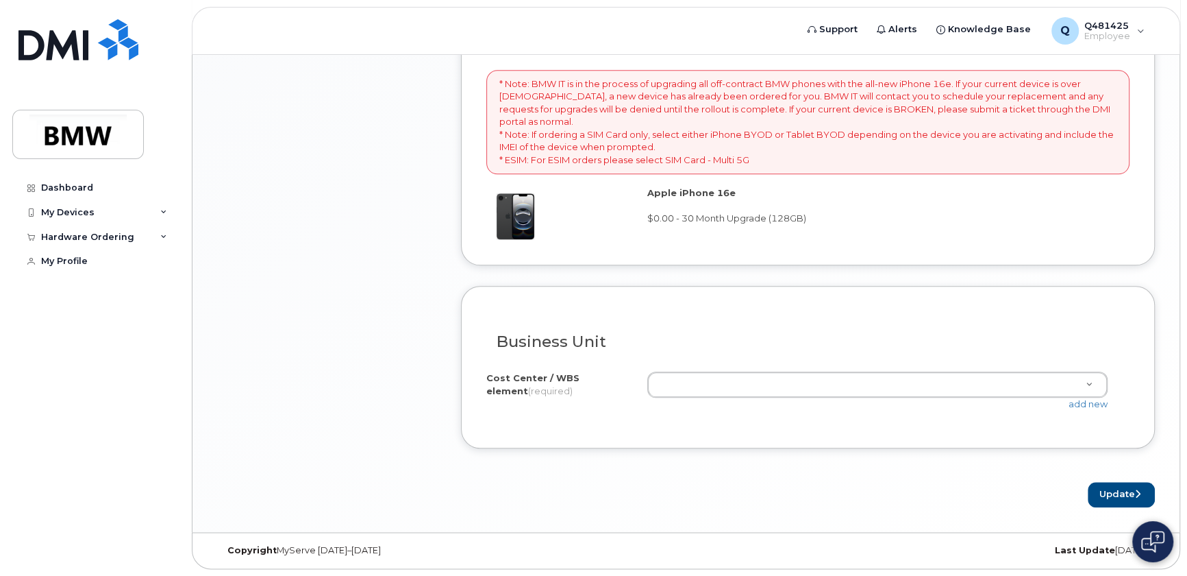
scroll to position [1196, 0]
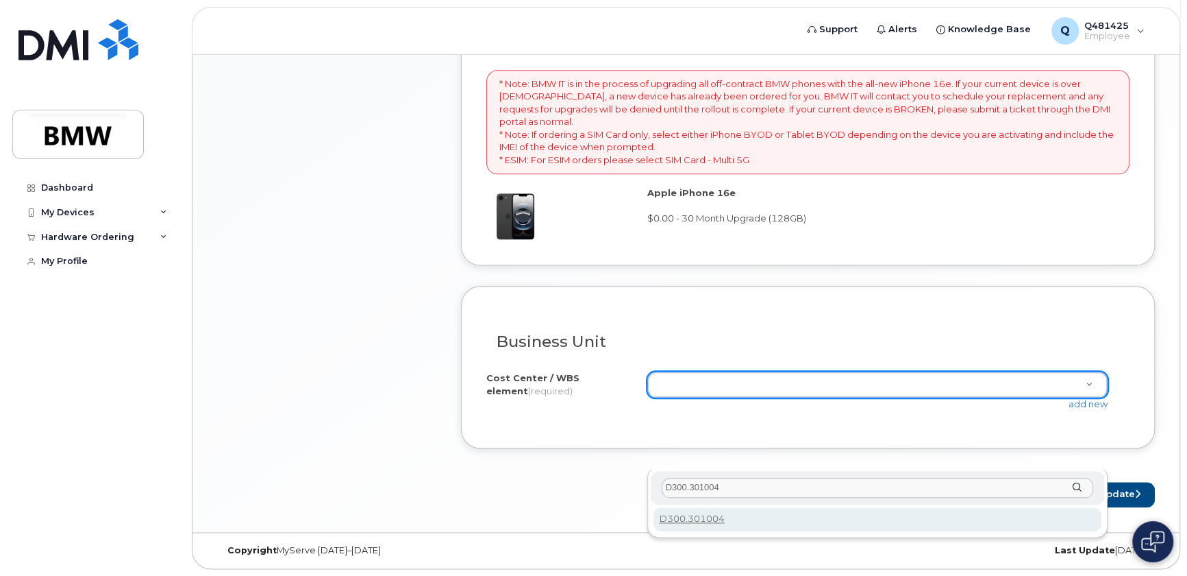
type input "D300.301004"
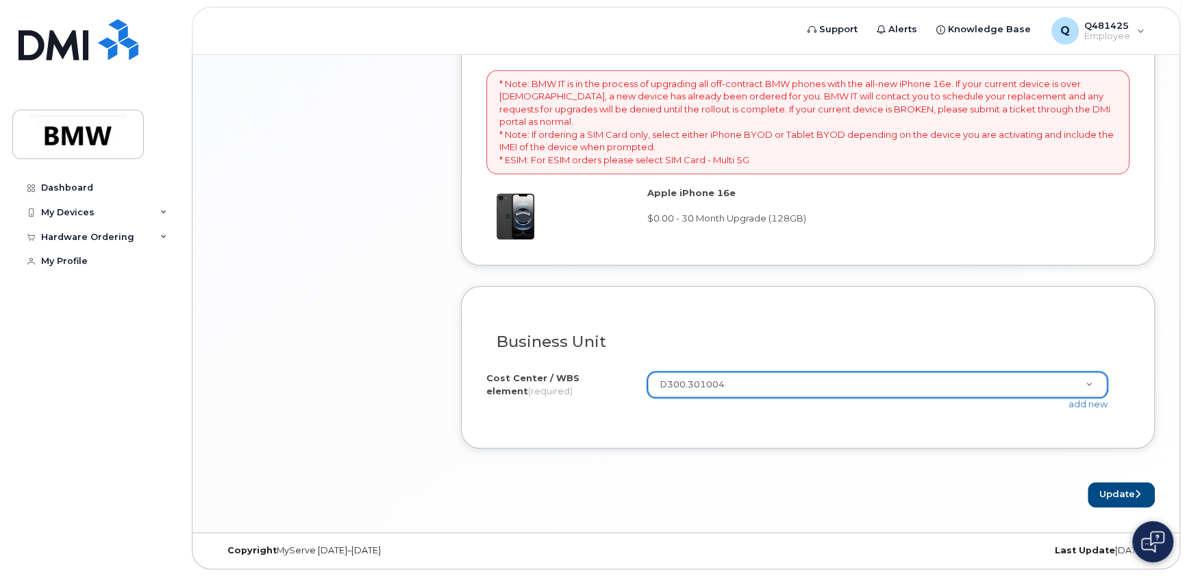
click at [1113, 495] on button "Update" at bounding box center [1121, 494] width 67 height 25
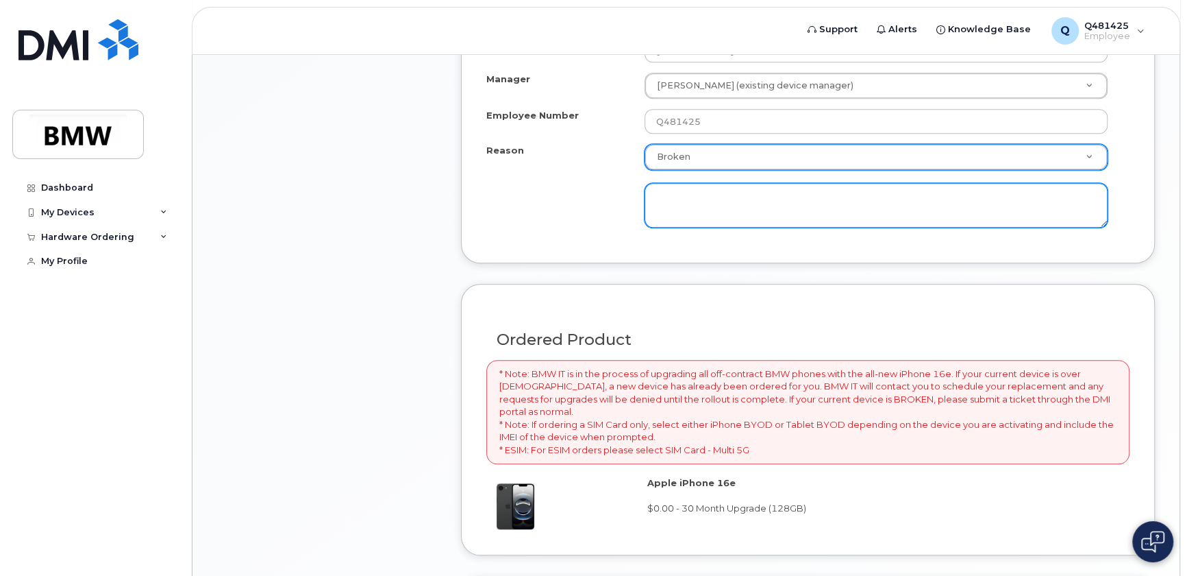
scroll to position [818, 0]
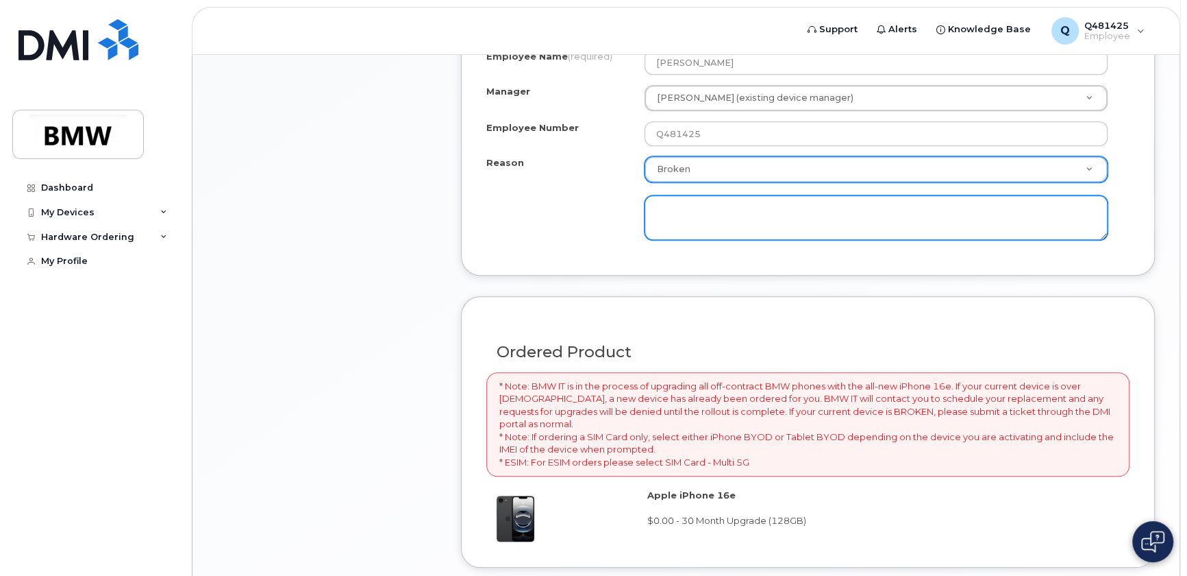
click at [717, 241] on textarea at bounding box center [876, 217] width 463 height 45
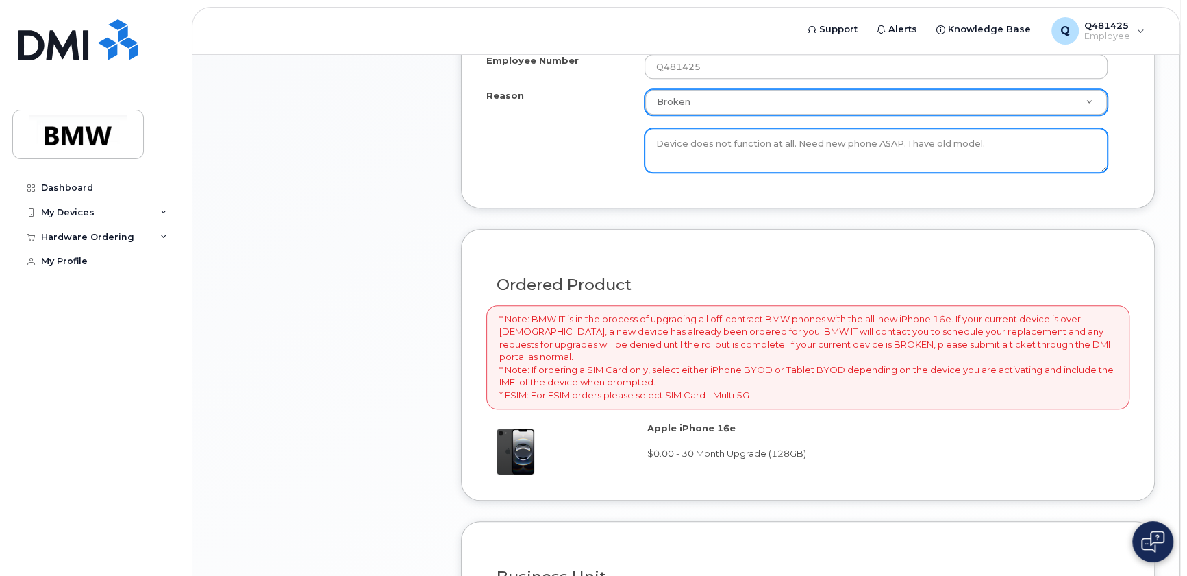
scroll to position [1196, 0]
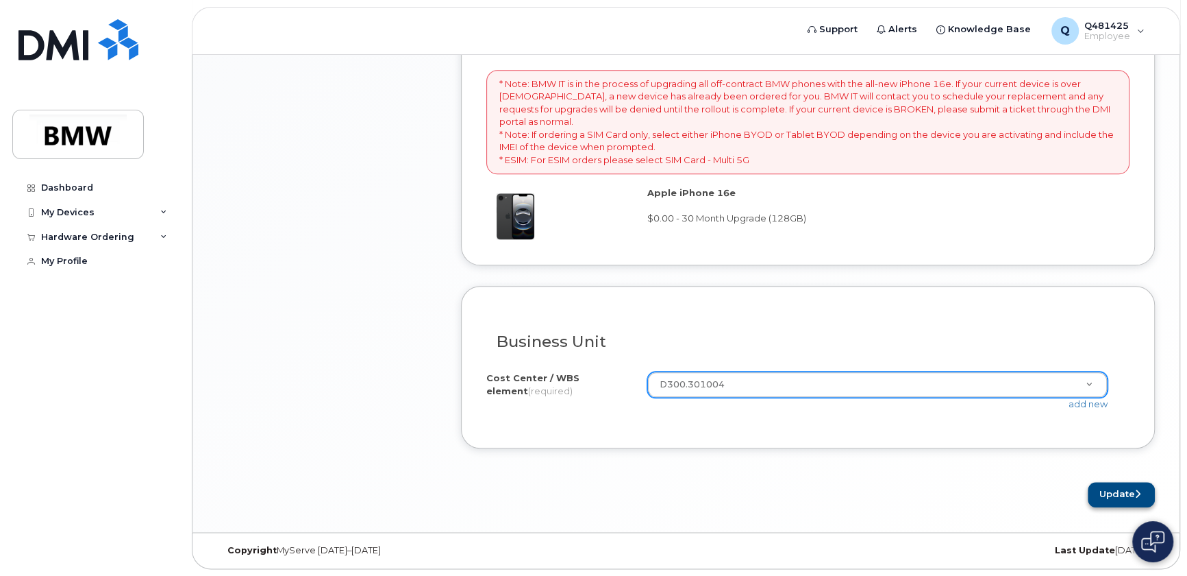
type textarea "Device does not function at all. Need new phone ASAP. I have old model."
click at [1131, 500] on button "Update" at bounding box center [1121, 494] width 67 height 25
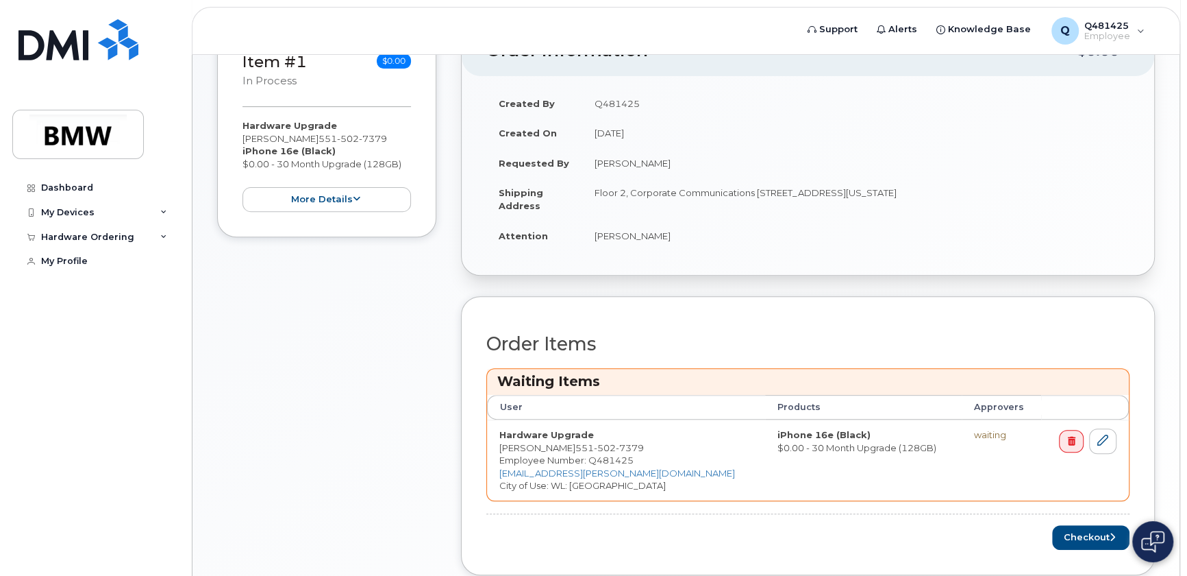
scroll to position [436, 0]
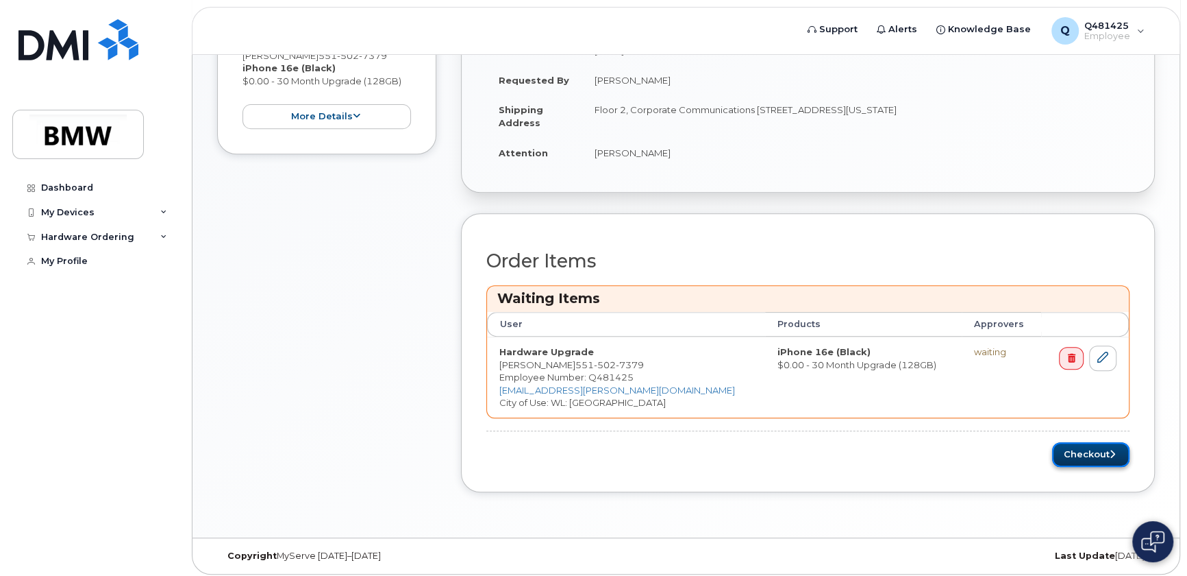
click at [1081, 467] on button "Checkout" at bounding box center [1090, 454] width 77 height 25
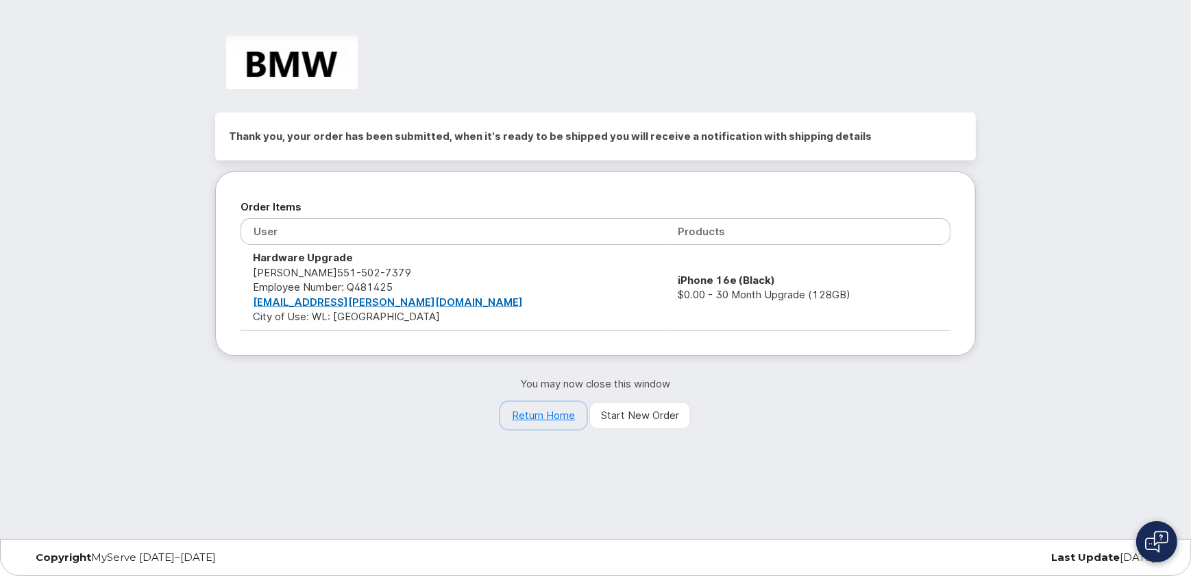
click at [543, 413] on link "Return Home" at bounding box center [543, 415] width 86 height 27
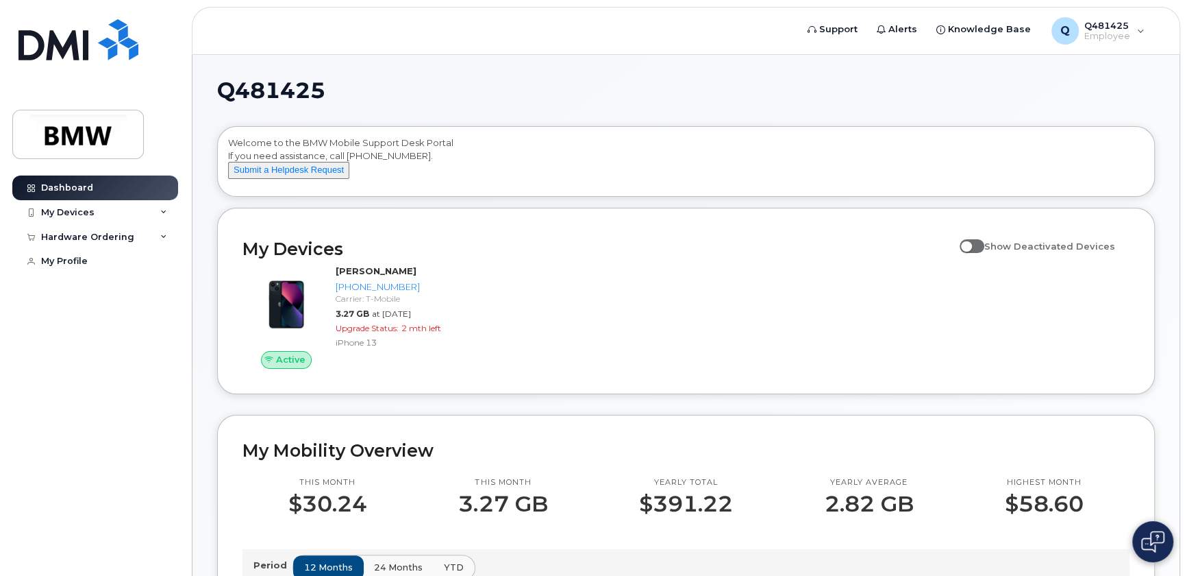
scroll to position [62, 0]
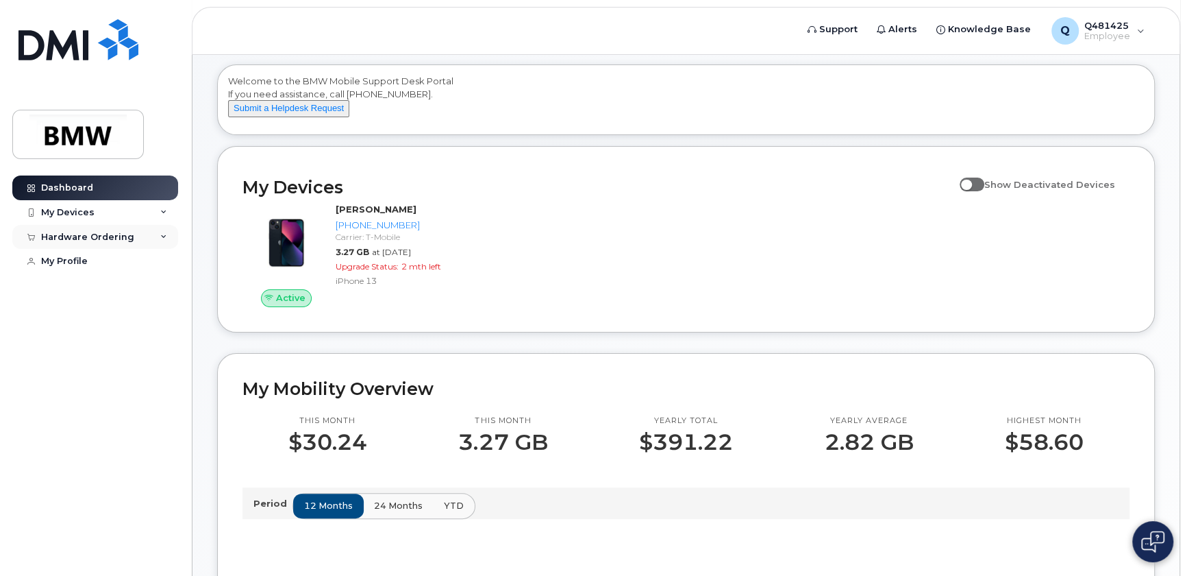
click at [113, 233] on div "Hardware Ordering" at bounding box center [87, 237] width 93 height 11
click at [78, 263] on div "My Orders" at bounding box center [71, 262] width 49 height 12
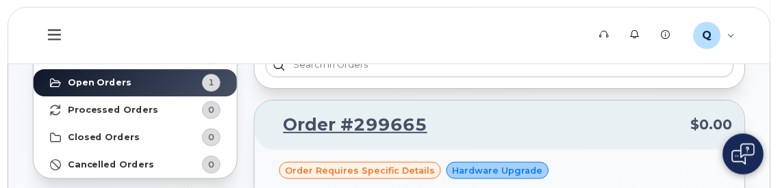
scroll to position [88, 0]
